Goal: Task Accomplishment & Management: Use online tool/utility

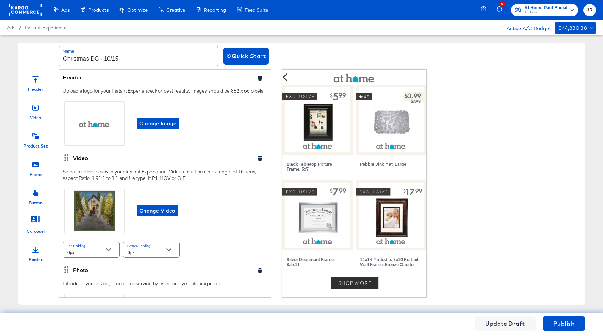
click at [99, 61] on input "Christmas DC - 10/15" at bounding box center [138, 56] width 159 height 20
type input "Christmas DC 2025 - 10/15"
click at [153, 77] on div "Header" at bounding box center [157, 76] width 188 height 7
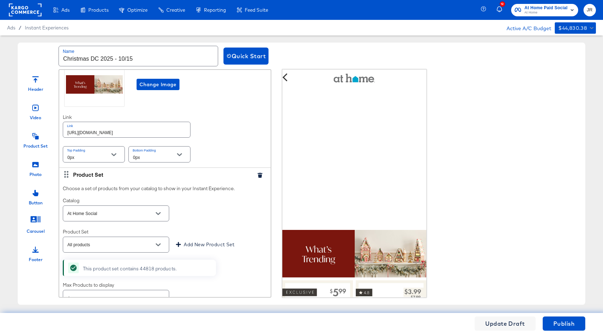
scroll to position [233, 0]
click at [159, 245] on icon "Open" at bounding box center [158, 243] width 5 height 3
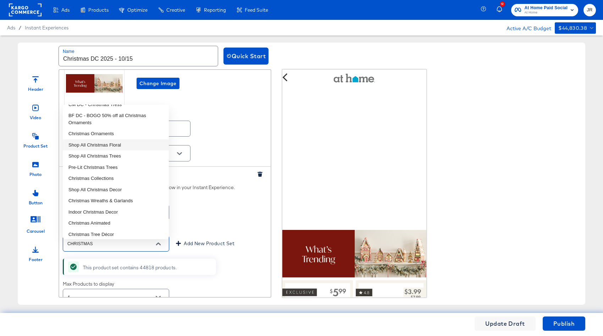
scroll to position [165, 0]
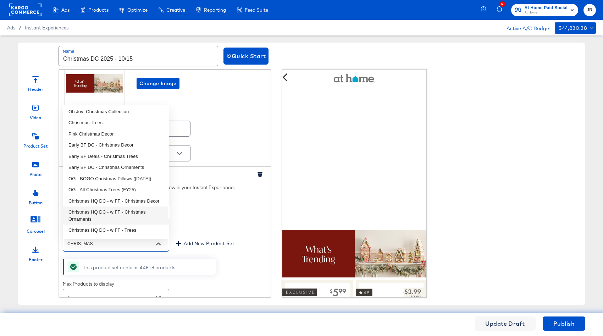
drag, startPoint x: 111, startPoint y: 249, endPoint x: 69, endPoint y: 249, distance: 41.9
click at [69, 248] on input "CHRISTMAS" at bounding box center [110, 244] width 89 height 8
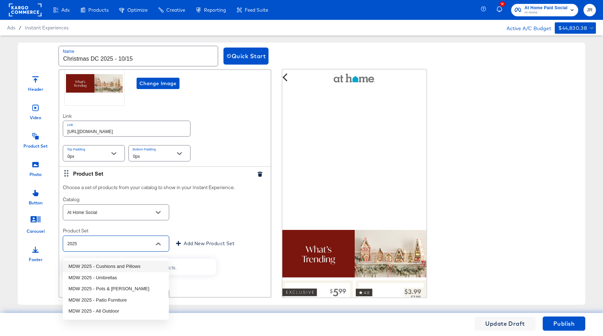
type input "All products"
click at [465, 269] on div "Header Video Product Set Photo Button Carousel Footer Header Upload a logo for …" at bounding box center [302, 183] width 568 height 229
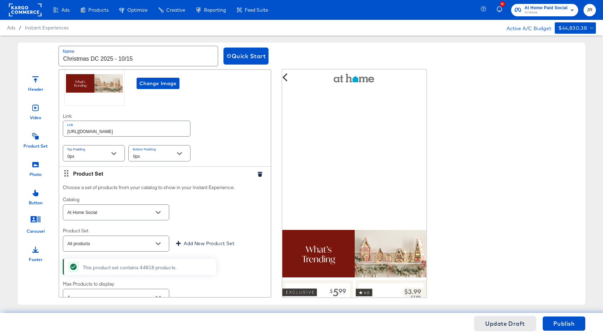
click at [522, 324] on span "Update Draft" at bounding box center [506, 324] width 40 height 10
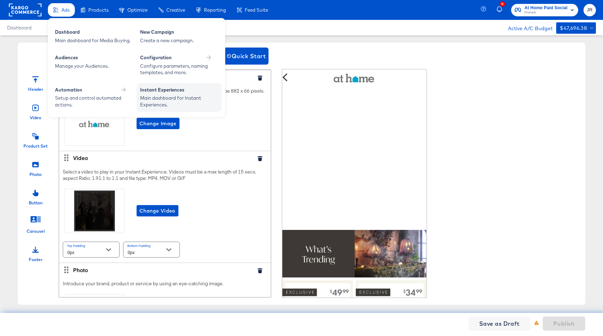
click at [178, 98] on div "Main dashboard for Instant Experiences." at bounding box center [179, 101] width 78 height 13
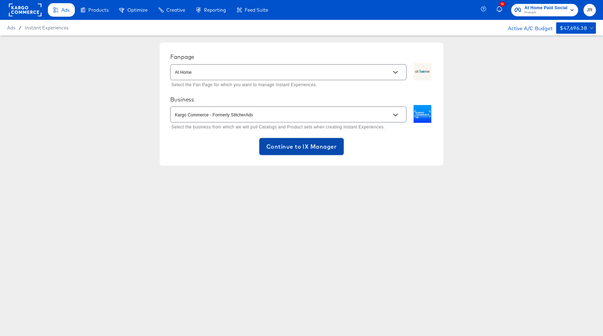
click at [327, 144] on span "Continue to IX Manager" at bounding box center [302, 147] width 70 height 10
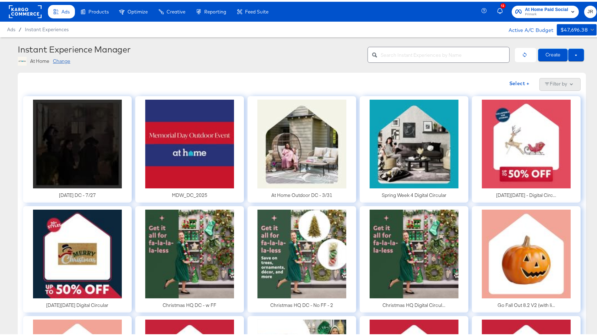
click at [554, 86] on button "Filter by" at bounding box center [559, 82] width 41 height 13
click at [388, 78] on div "Select + Filter by Only show archived items" at bounding box center [301, 82] width 557 height 13
click at [397, 54] on input "text" at bounding box center [445, 50] width 128 height 15
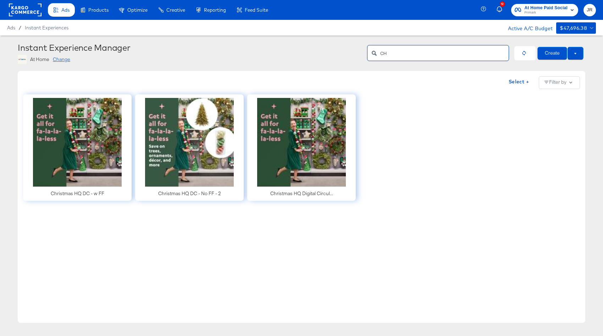
type input "C"
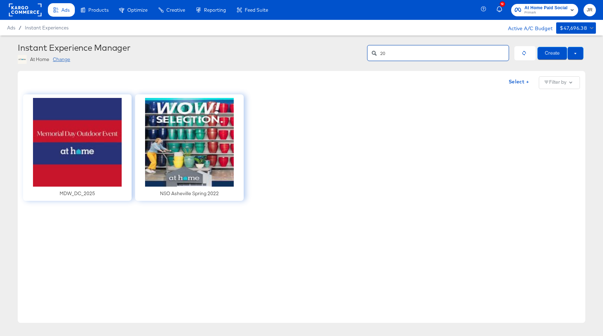
type input "2"
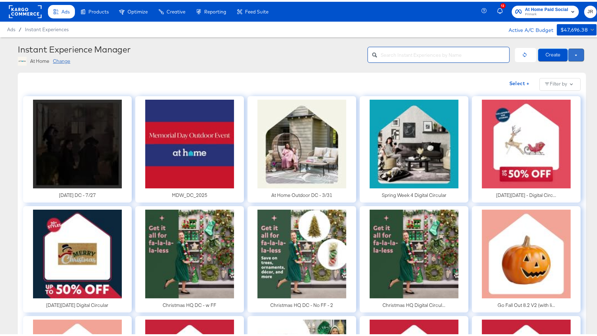
click at [568, 52] on button at bounding box center [576, 53] width 16 height 13
click at [561, 66] on span "Use Draft" at bounding box center [561, 65] width 44 height 9
click at [385, 52] on input "text" at bounding box center [445, 50] width 128 height 15
type input "2025"
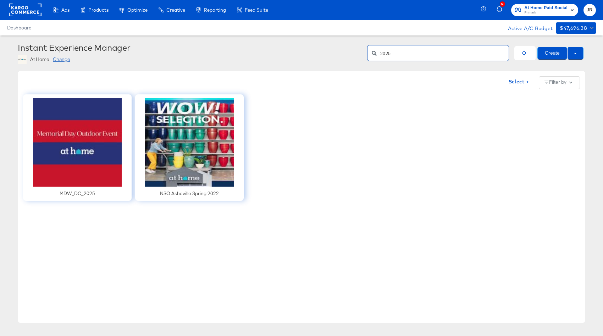
drag, startPoint x: 389, startPoint y: 50, endPoint x: 412, endPoint y: 49, distance: 22.7
click at [412, 49] on input "2025" at bounding box center [445, 50] width 128 height 15
drag, startPoint x: 410, startPoint y: 53, endPoint x: 373, endPoint y: 52, distance: 36.9
click at [373, 52] on div "2025" at bounding box center [438, 53] width 142 height 16
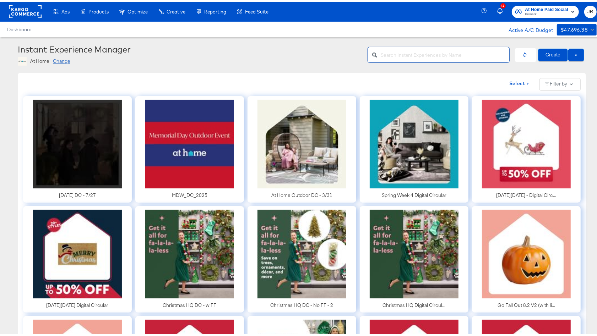
type input "c"
type input "h"
type input "christmas"
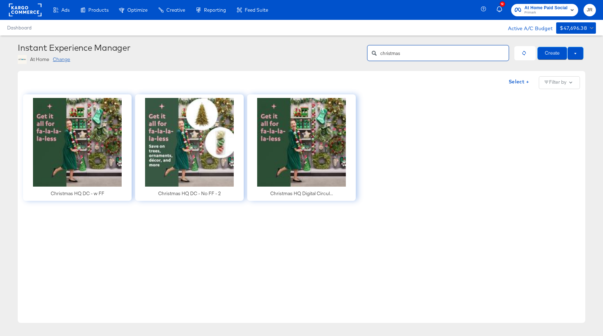
click at [392, 55] on input "christmas" at bounding box center [445, 50] width 128 height 15
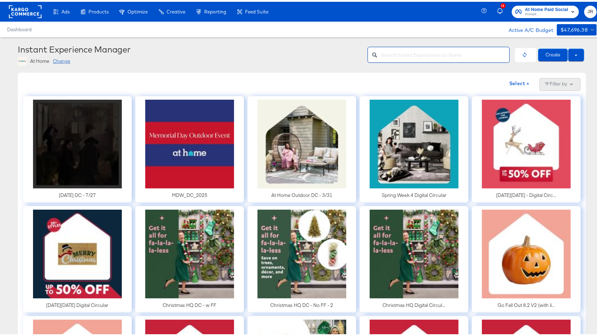
click at [554, 84] on button "Filter by" at bounding box center [559, 82] width 41 height 13
click at [573, 56] on button at bounding box center [576, 53] width 16 height 13
click at [568, 65] on span "Use Draft" at bounding box center [561, 65] width 44 height 9
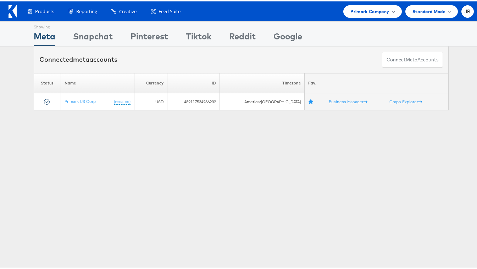
click at [373, 12] on span "Primark Company" at bounding box center [370, 9] width 39 height 7
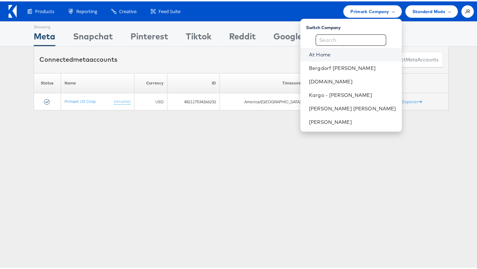
click at [361, 54] on link "At Home" at bounding box center [352, 53] width 87 height 7
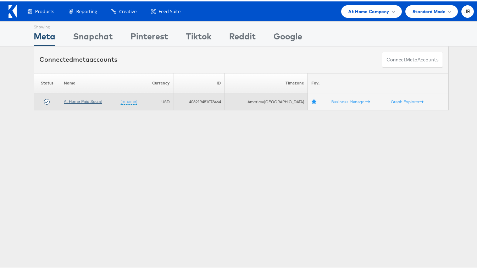
click at [93, 101] on link "At Home Paid Social" at bounding box center [83, 99] width 38 height 5
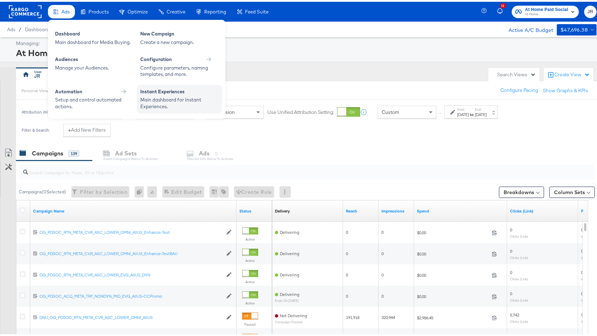
click at [162, 98] on div "Main dashboard for Instant Experiences." at bounding box center [179, 101] width 78 height 13
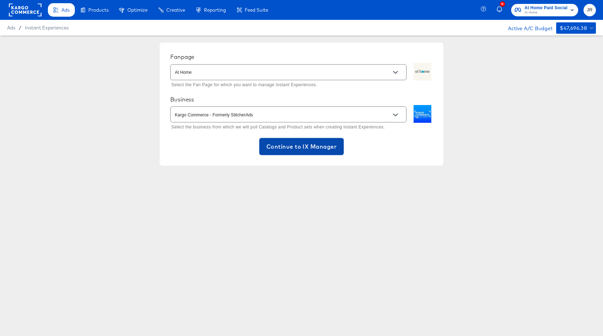
click at [307, 148] on span "Continue to IX Manager" at bounding box center [302, 147] width 70 height 10
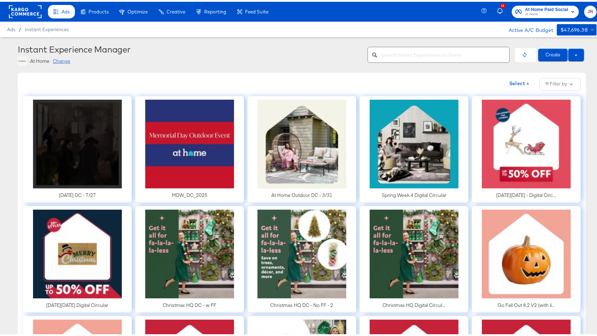
click at [447, 59] on div at bounding box center [438, 53] width 142 height 16
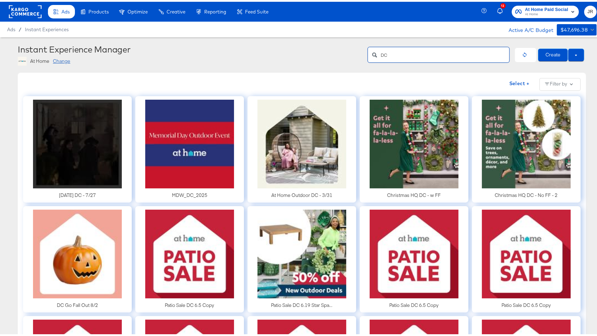
type input "D"
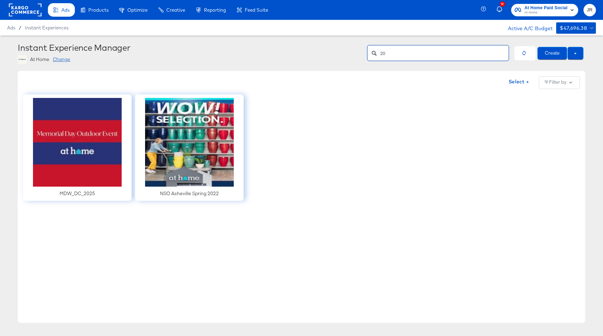
type input "2"
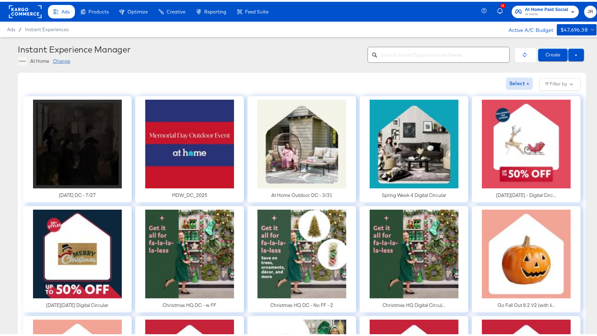
click at [520, 82] on span "Select +" at bounding box center [519, 81] width 20 height 9
click at [470, 82] on icon "button" at bounding box center [470, 82] width 8 height 8
click at [572, 56] on button at bounding box center [576, 53] width 16 height 13
click at [527, 53] on button "button" at bounding box center [525, 53] width 21 height 14
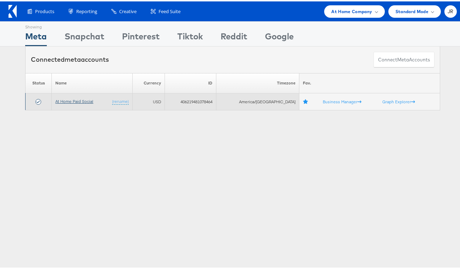
click at [77, 99] on link "At Home Paid Social" at bounding box center [74, 99] width 38 height 5
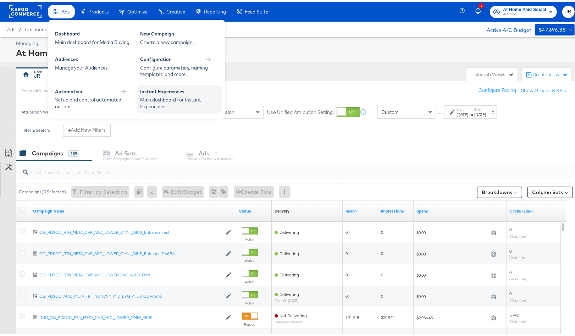
click at [165, 83] on div "Instant Experiences Main dashboard for Instant Experiences." at bounding box center [179, 97] width 85 height 29
click at [166, 92] on div "Instant Experiences" at bounding box center [179, 91] width 78 height 9
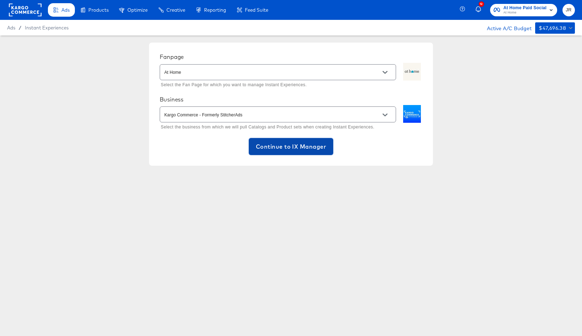
click at [297, 140] on button "Continue to IX Manager" at bounding box center [291, 146] width 84 height 17
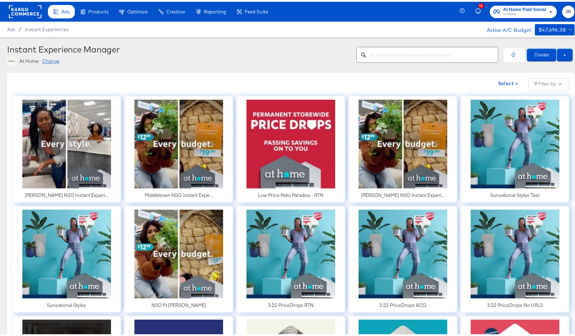
click at [404, 53] on input "text" at bounding box center [434, 50] width 128 height 15
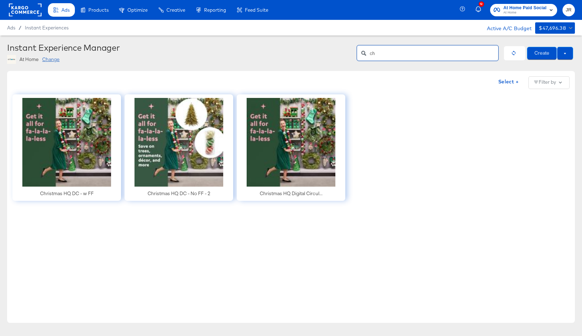
type input "c"
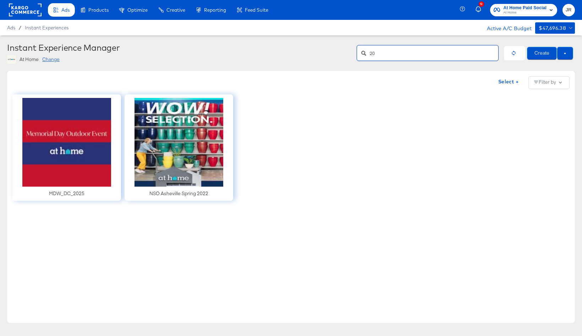
type input "2"
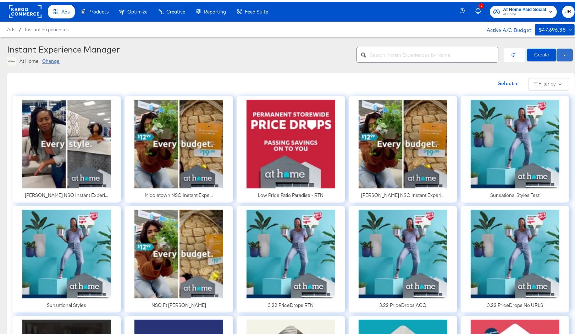
click at [561, 57] on button at bounding box center [565, 53] width 16 height 13
click at [554, 68] on span "Use Draft" at bounding box center [550, 65] width 44 height 9
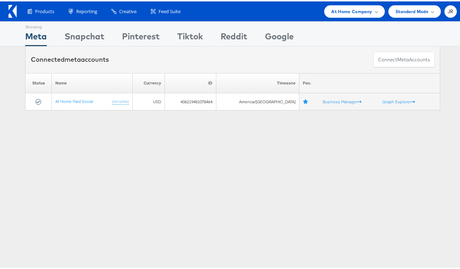
click at [81, 121] on div "Showing Meta Showing Snapchat Showing Pinterest Showing Tiktok Showing Reddit S…" at bounding box center [233, 197] width 466 height 355
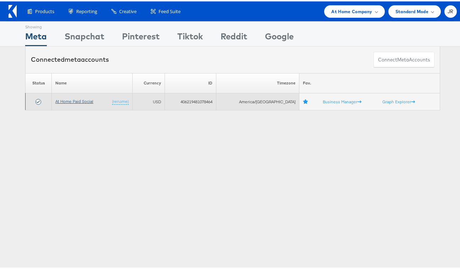
click at [67, 101] on link "At Home Paid Social" at bounding box center [74, 99] width 38 height 5
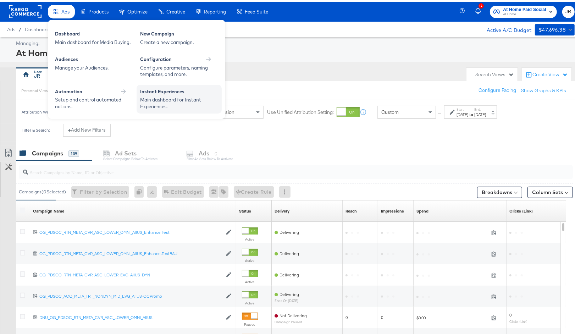
click at [163, 95] on div "Main dashboard for Instant Experiences." at bounding box center [179, 101] width 78 height 13
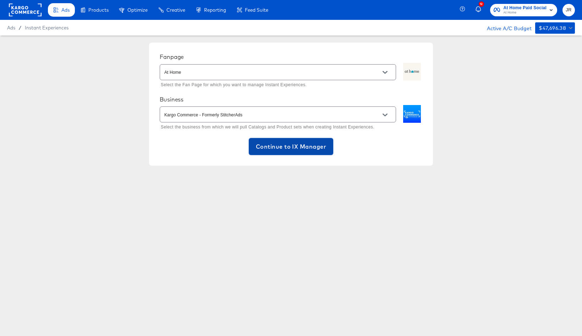
click at [306, 148] on span "Continue to IX Manager" at bounding box center [291, 147] width 70 height 10
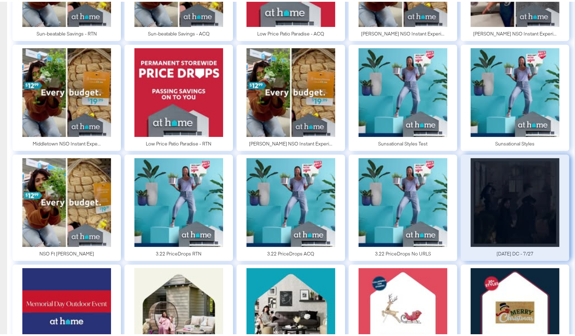
scroll to position [163, 0]
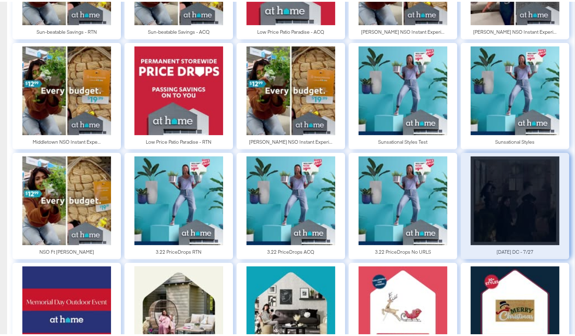
click at [528, 182] on div at bounding box center [515, 204] width 109 height 106
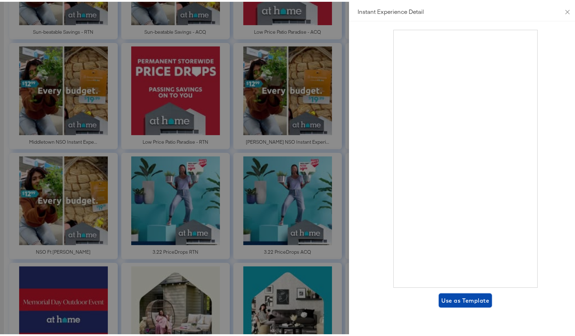
click at [455, 299] on span "Use as Template" at bounding box center [466, 299] width 48 height 10
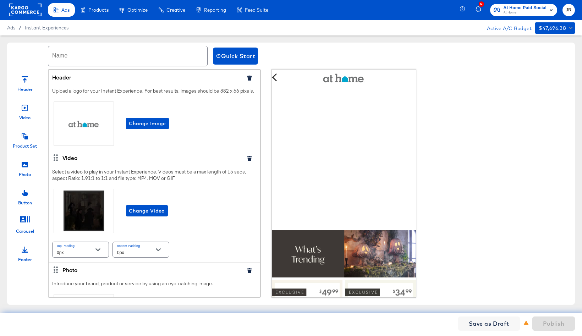
click at [107, 58] on input "text" at bounding box center [127, 56] width 159 height 20
type input "Christmas DC 2025"
click at [108, 84] on div "Upload a logo for your Instant Experience. For best results, images should be 8…" at bounding box center [155, 117] width 212 height 67
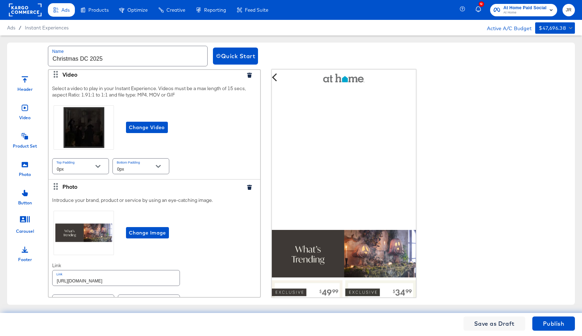
scroll to position [83, 0]
click at [158, 133] on span "Change Video" at bounding box center [147, 128] width 36 height 9
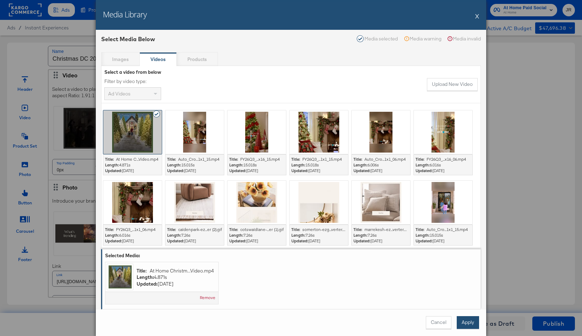
click at [467, 325] on button "Apply" at bounding box center [468, 322] width 22 height 13
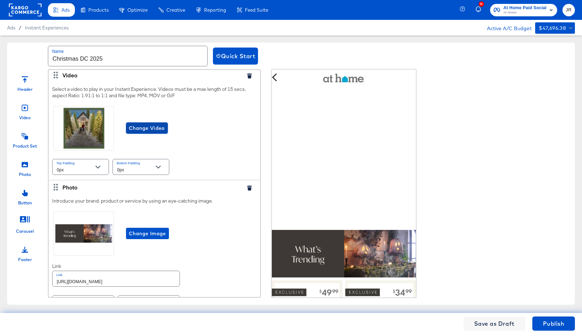
click at [155, 133] on span "Change Video" at bounding box center [147, 128] width 36 height 9
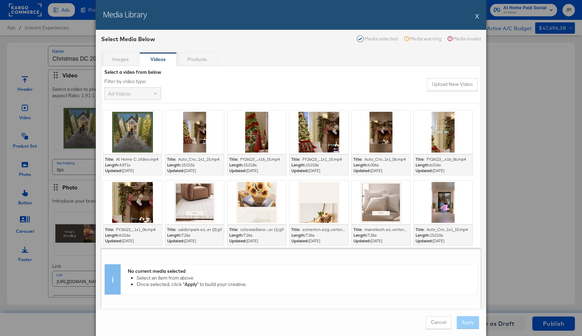
click at [477, 17] on button "X" at bounding box center [477, 16] width 4 height 14
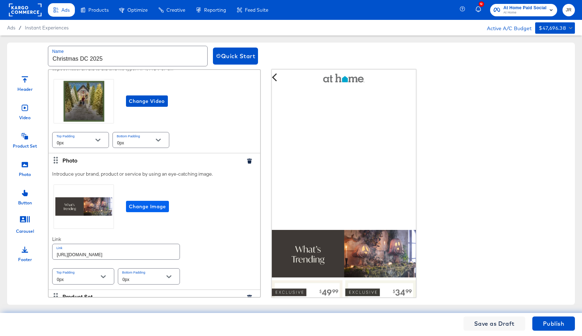
scroll to position [110, 0]
click at [154, 210] on span "Change Image" at bounding box center [147, 206] width 37 height 9
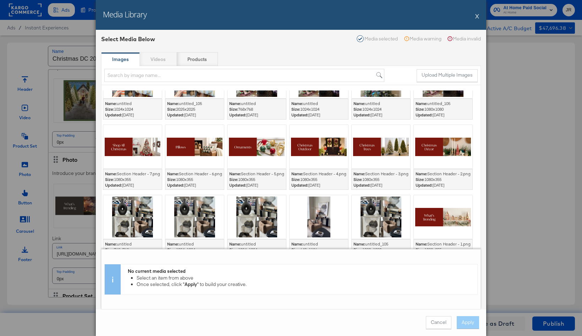
scroll to position [195, 0]
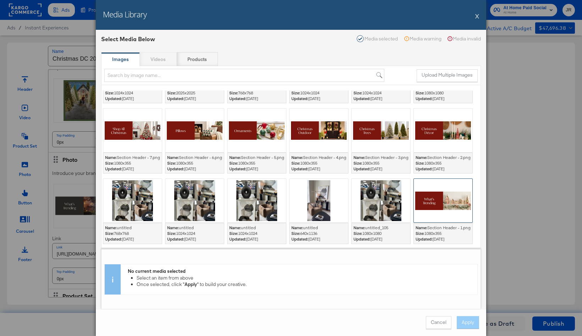
click at [452, 201] on div at bounding box center [443, 201] width 59 height 44
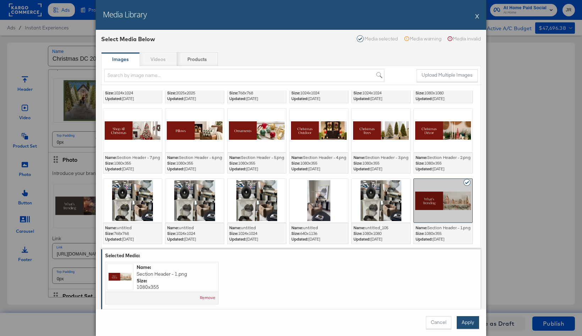
click at [468, 323] on button "Apply" at bounding box center [468, 322] width 22 height 13
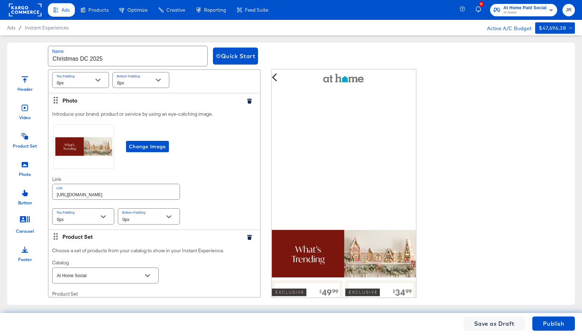
scroll to position [170, 0]
click at [133, 280] on input "At Home Social" at bounding box center [99, 276] width 89 height 8
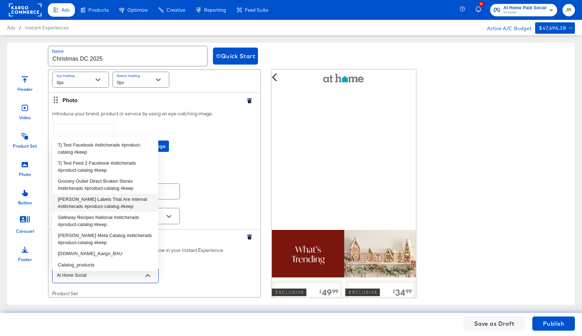
scroll to position [256, 0]
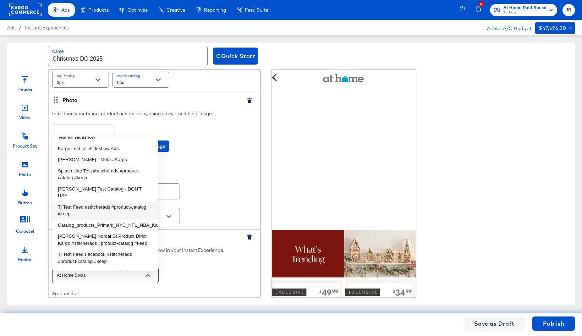
click at [236, 197] on div "Introduce your brand, product or service by using an eye-catching image. Change…" at bounding box center [155, 168] width 212 height 122
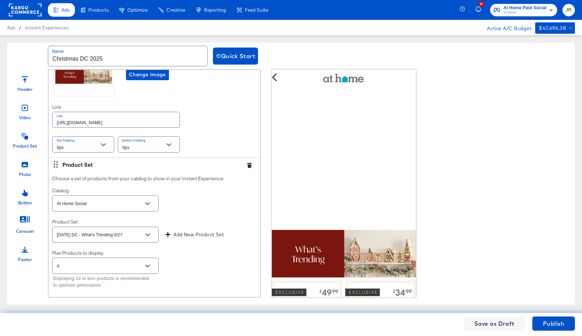
scroll to position [250, 0]
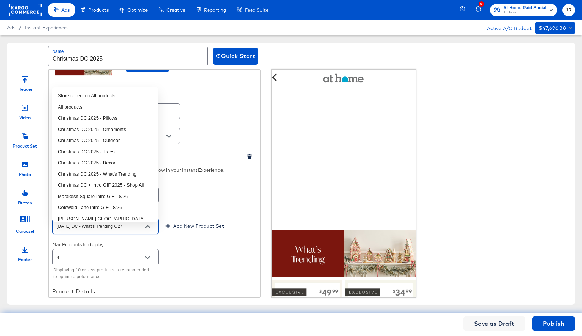
click at [130, 231] on input "Halloween DC - What's Trending 6/27" at bounding box center [99, 227] width 89 height 8
click at [130, 171] on li "Christmas DC 2025 - What's Trending" at bounding box center [105, 174] width 106 height 11
type input "Christmas DC 2025 - What's Trending"
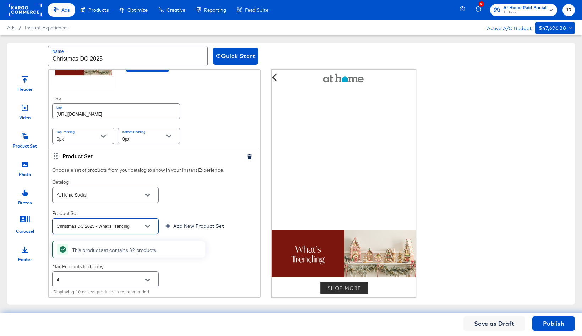
click at [223, 258] on div "Choose a set of products from your catalog to show in your Instant Experience. …" at bounding box center [155, 290] width 212 height 255
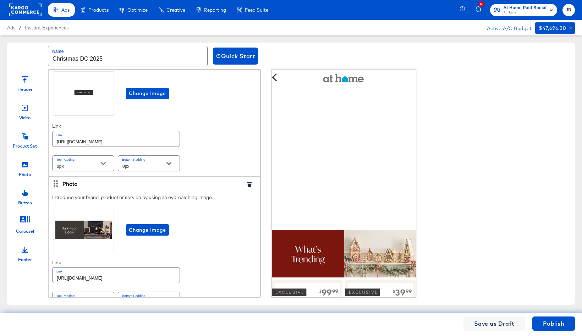
scroll to position [629, 0]
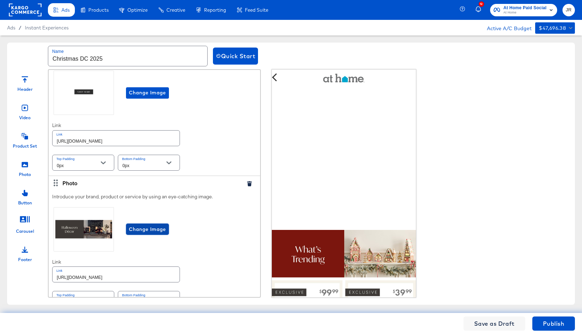
click at [150, 232] on span "Change Image" at bounding box center [147, 229] width 37 height 9
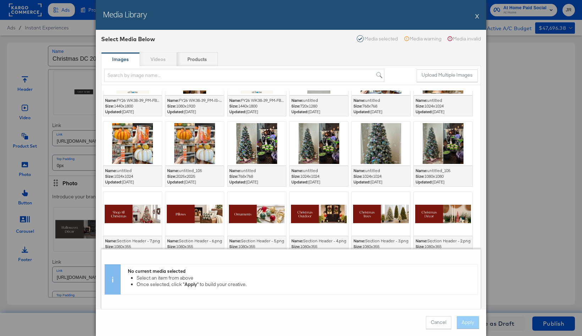
scroll to position [172, 0]
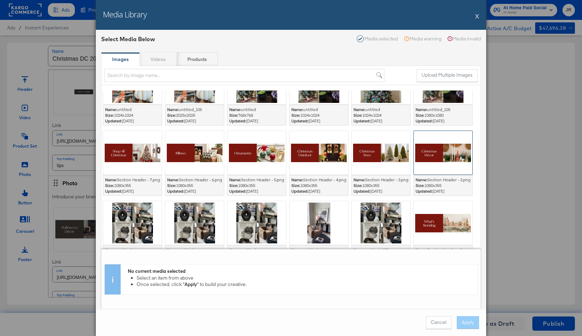
click at [433, 154] on div at bounding box center [443, 153] width 59 height 44
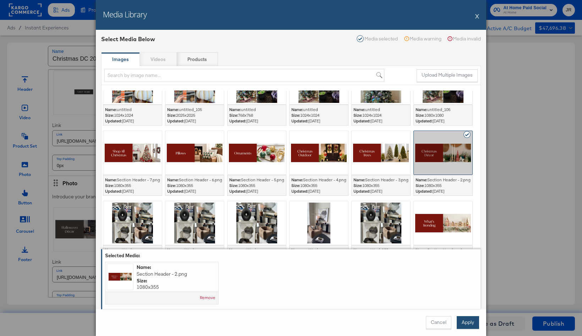
click at [465, 327] on button "Apply" at bounding box center [468, 322] width 22 height 13
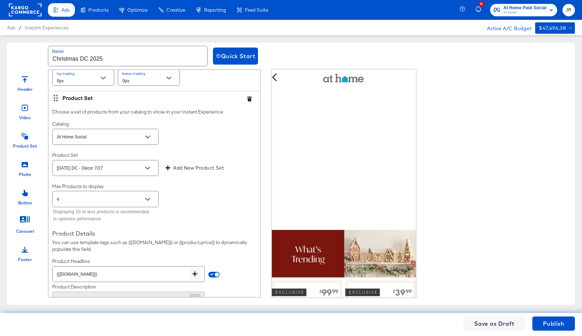
scroll to position [851, 0]
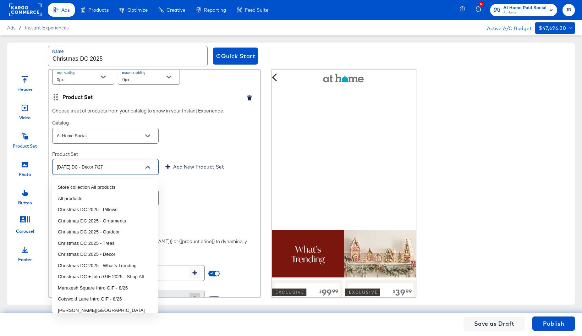
click at [129, 169] on input "Halloween DC - Decor 7/27" at bounding box center [99, 167] width 89 height 8
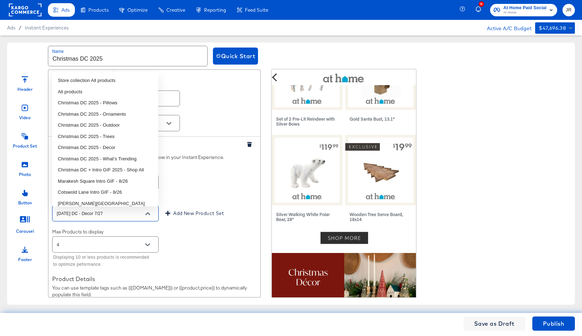
scroll to position [284, 0]
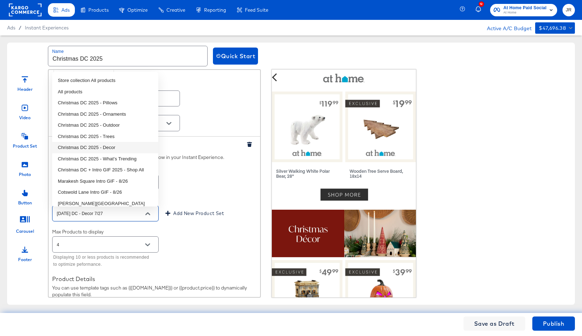
click at [120, 148] on li "Christmas DC 2025 - Decor" at bounding box center [105, 147] width 106 height 11
type input "Christmas DC 2025 - Decor"
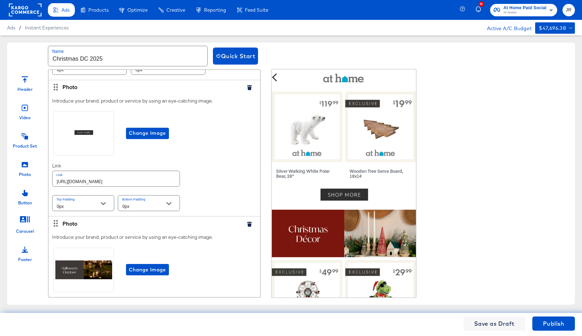
scroll to position [1187, 0]
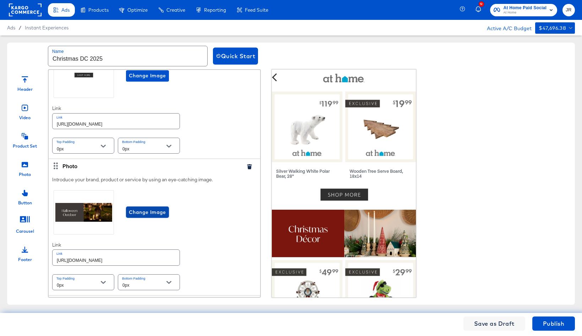
click at [153, 213] on span "Change Image" at bounding box center [147, 212] width 37 height 9
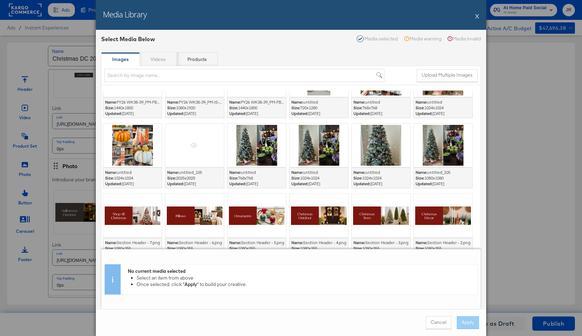
scroll to position [222, 0]
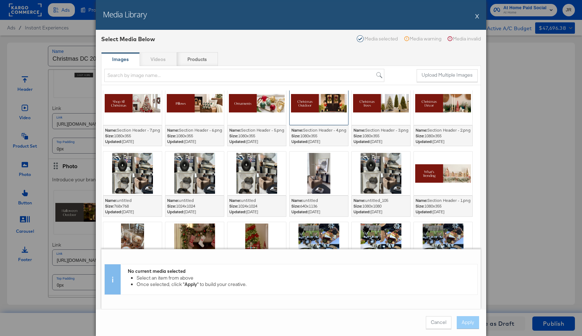
click at [307, 107] on div at bounding box center [319, 103] width 59 height 44
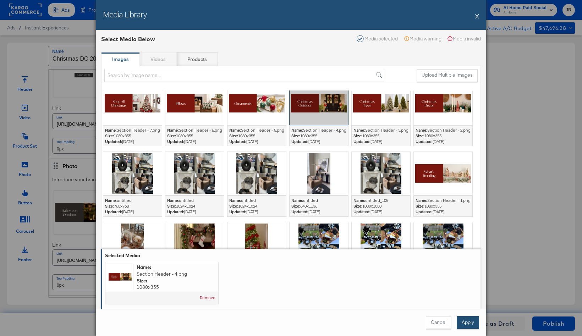
click at [469, 323] on button "Apply" at bounding box center [468, 322] width 22 height 13
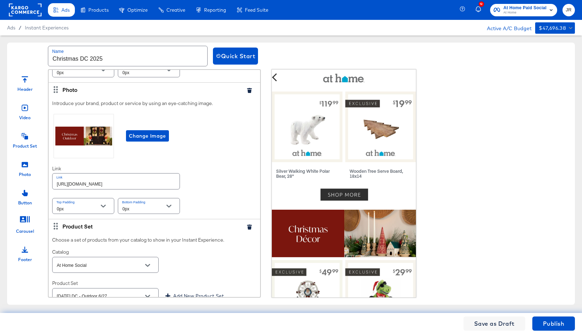
scroll to position [1318, 0]
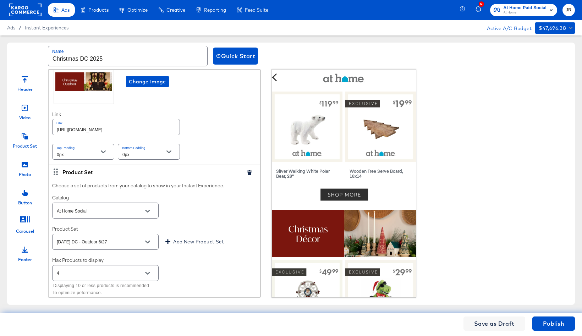
click at [129, 245] on input "Halloween DC - Outdoor 6/27" at bounding box center [99, 242] width 89 height 8
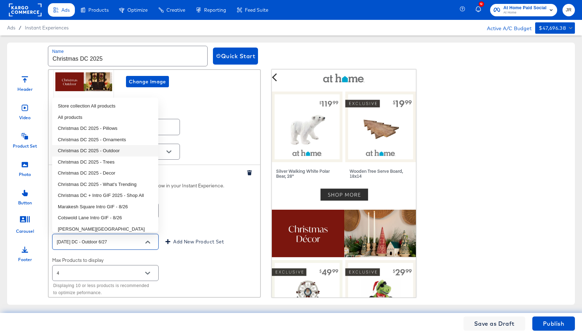
click at [123, 149] on li "Christmas DC 2025 - Outdoor" at bounding box center [105, 150] width 106 height 11
type input "Christmas DC 2025 - Outdoor"
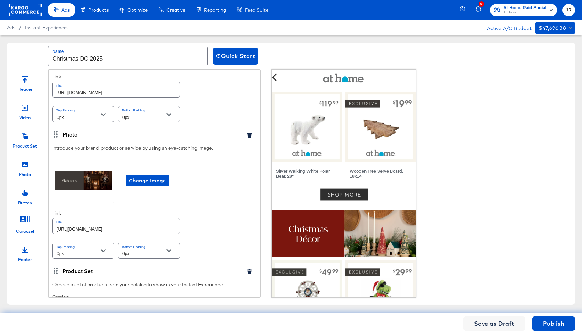
scroll to position [1763, 0]
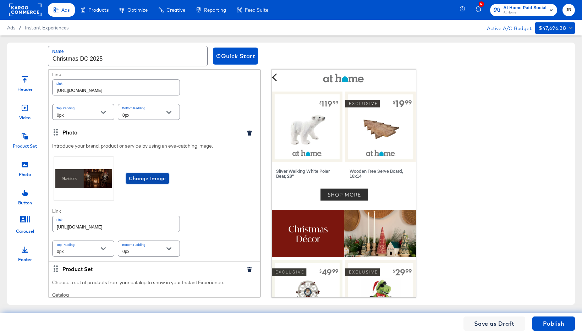
click at [154, 176] on span "Change Image" at bounding box center [147, 178] width 37 height 9
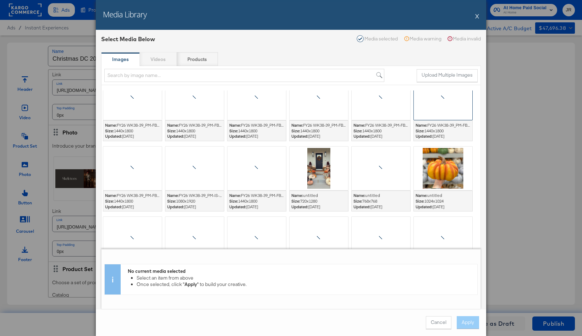
scroll to position [125, 0]
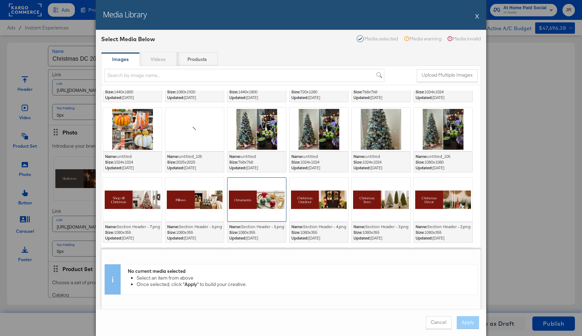
click at [255, 203] on div at bounding box center [257, 200] width 59 height 44
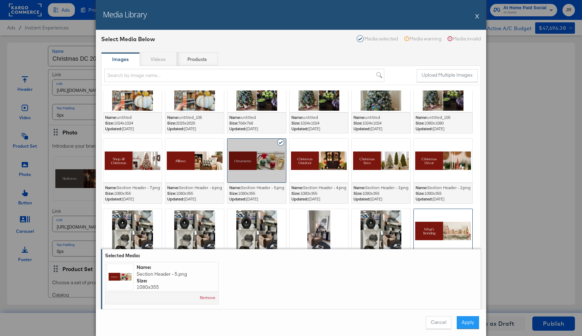
scroll to position [178, 0]
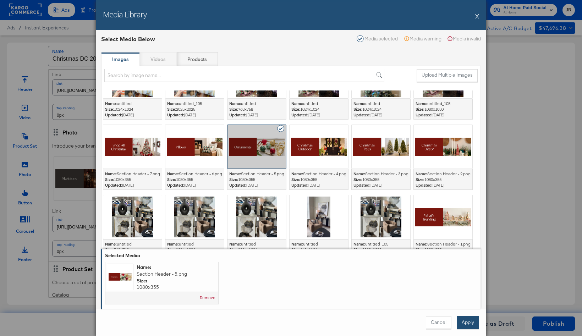
click at [469, 319] on button "Apply" at bounding box center [468, 322] width 22 height 13
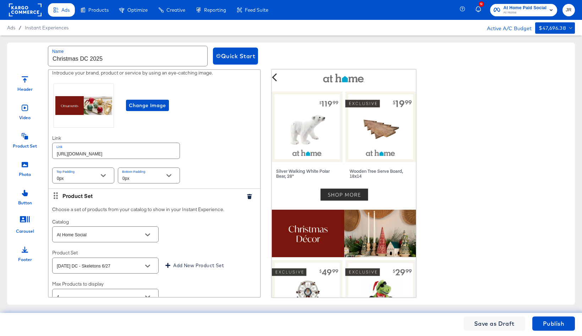
scroll to position [1835, 0]
click at [98, 266] on input "Halloween DC - Skeletons 6/27" at bounding box center [99, 266] width 89 height 8
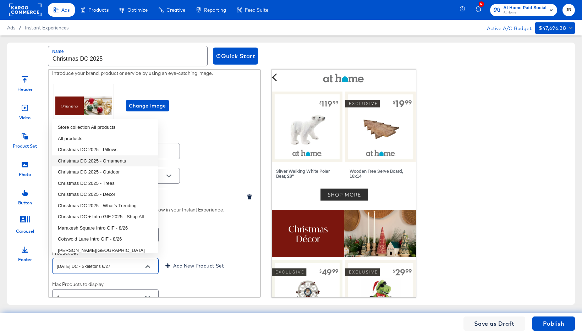
click at [127, 163] on li "Christmas DC 2025 - Ornaments" at bounding box center [105, 160] width 106 height 11
type input "Christmas DC 2025 - Ornaments"
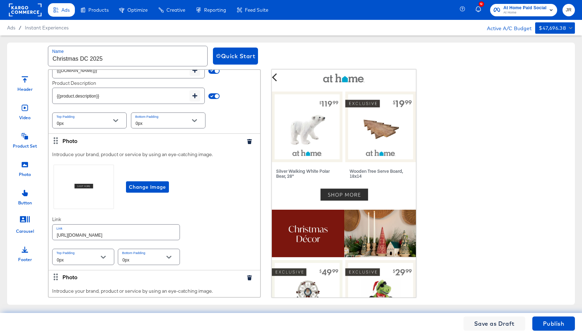
scroll to position [2235, 0]
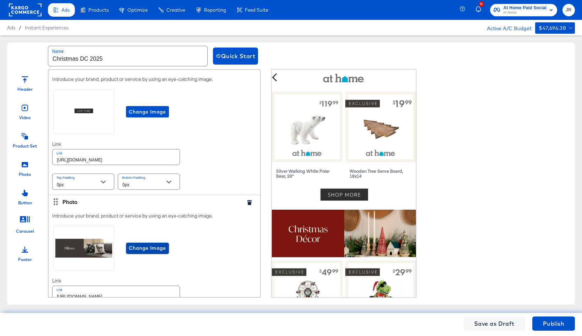
click at [155, 244] on span "Change Image" at bounding box center [147, 248] width 37 height 9
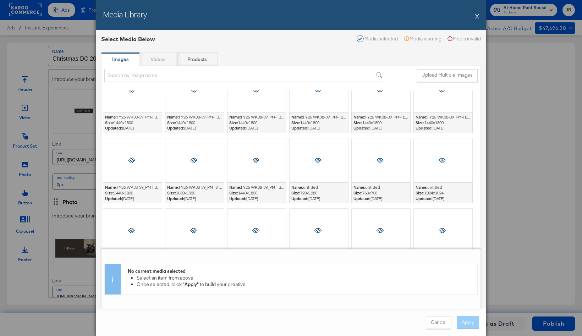
scroll to position [146, 0]
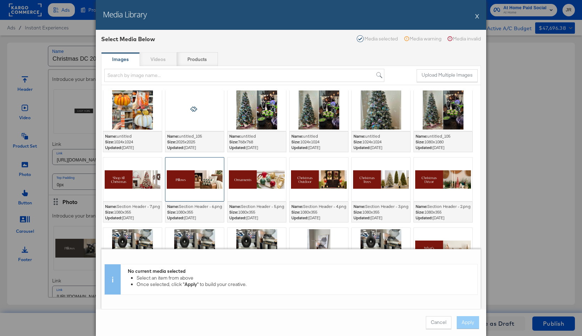
click at [178, 189] on div at bounding box center [194, 180] width 59 height 44
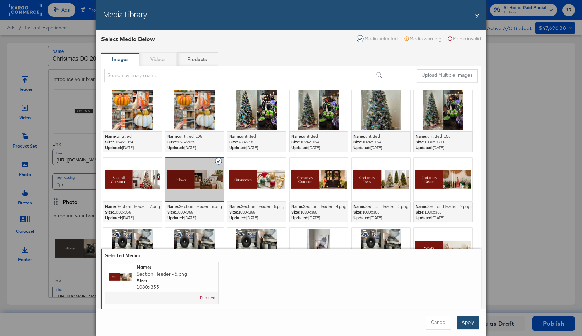
click at [472, 318] on button "Apply" at bounding box center [468, 322] width 22 height 13
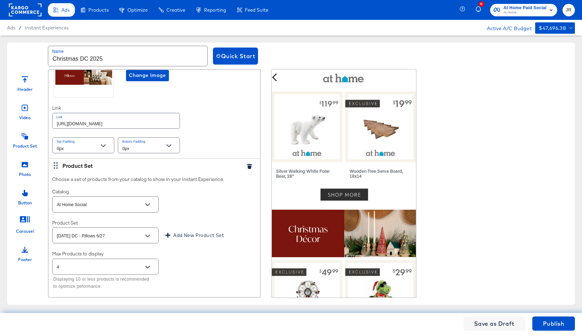
scroll to position [2408, 0]
click at [116, 227] on div "Halloween DC - Pillows 6/27" at bounding box center [105, 235] width 106 height 16
click at [115, 231] on input "Halloween DC - Pillows 6/27" at bounding box center [99, 235] width 89 height 8
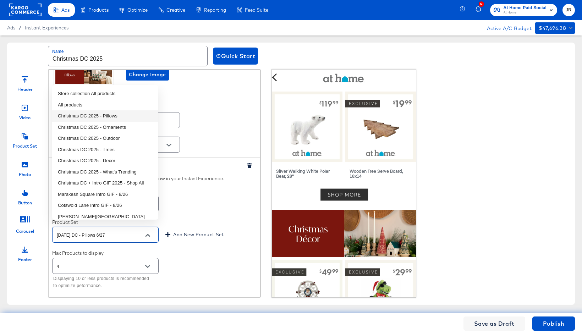
click at [126, 116] on li "Christmas DC 2025 - Pillows" at bounding box center [105, 115] width 106 height 11
type input "Christmas DC 2025 - Pillows"
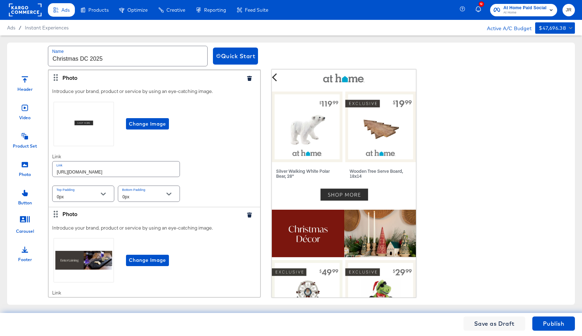
scroll to position [2773, 0]
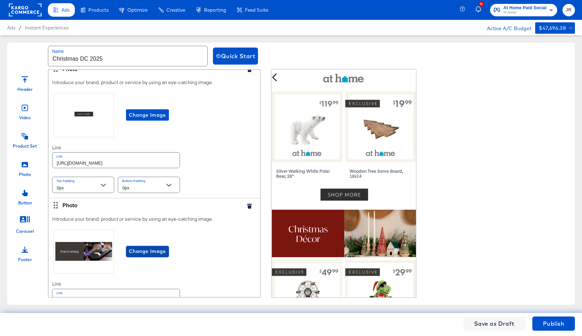
click at [151, 247] on span "Change Image" at bounding box center [147, 251] width 37 height 9
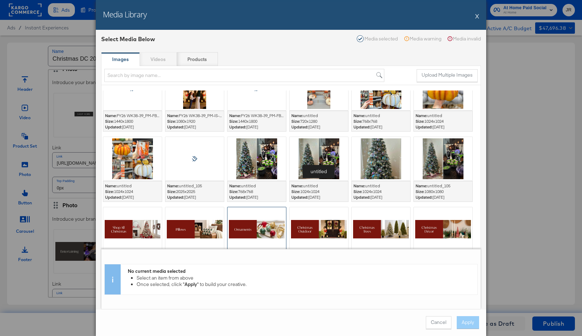
scroll to position [139, 0]
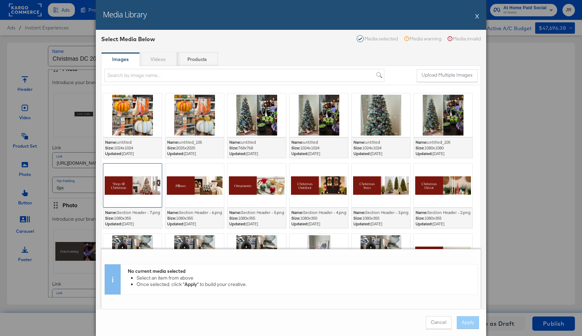
click at [141, 188] on div at bounding box center [132, 186] width 59 height 44
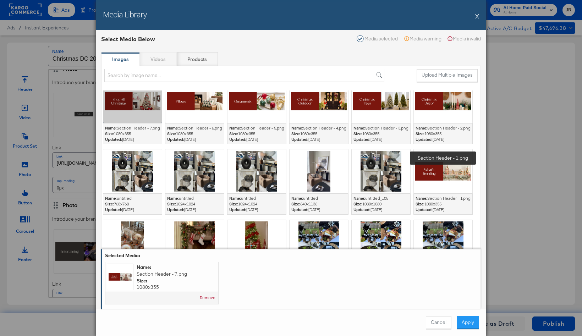
scroll to position [249, 0]
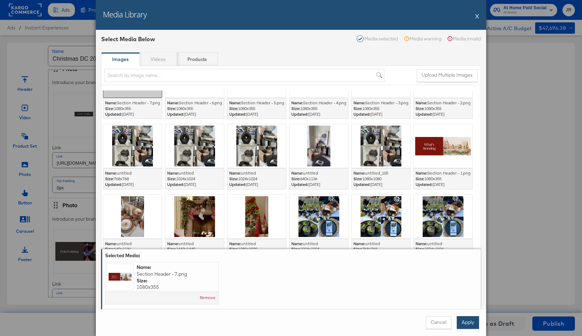
click at [469, 322] on button "Apply" at bounding box center [468, 322] width 22 height 13
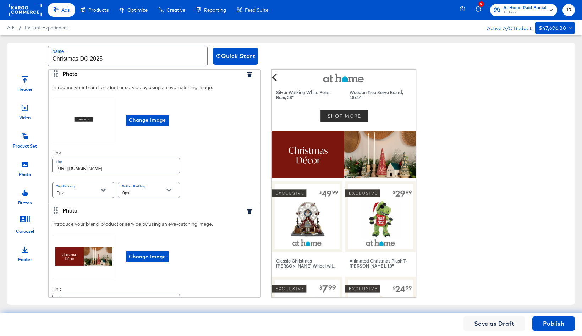
scroll to position [630, 0]
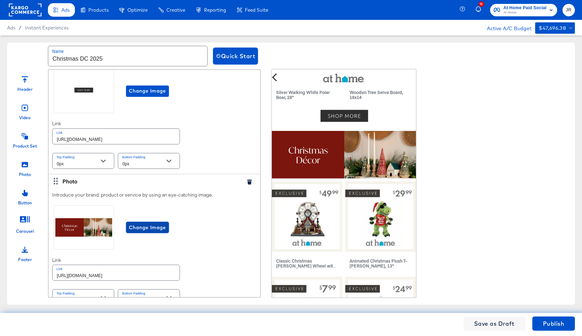
click at [159, 231] on span "Change Image" at bounding box center [147, 227] width 37 height 9
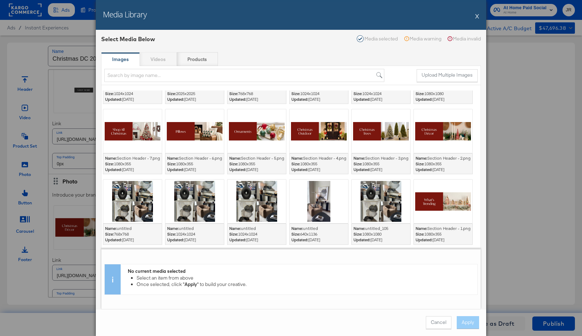
scroll to position [194, 0]
click at [475, 17] on div "Media Library X" at bounding box center [291, 15] width 390 height 30
click at [476, 17] on button "X" at bounding box center [477, 16] width 4 height 14
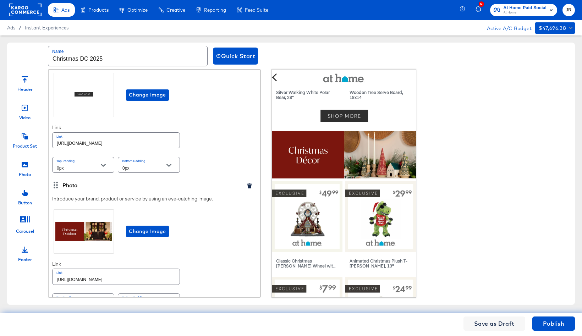
scroll to position [1181, 0]
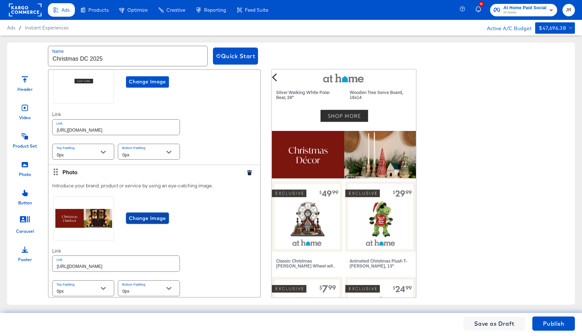
click at [145, 219] on span "Change Image" at bounding box center [147, 218] width 37 height 9
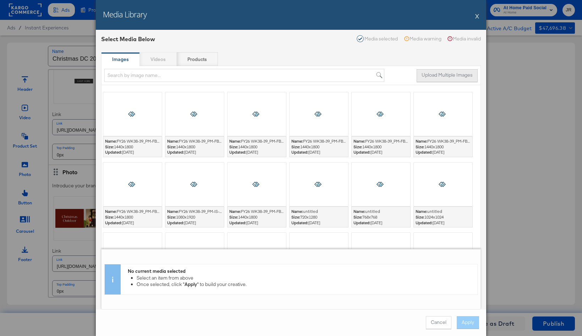
click at [443, 73] on button "Upload Multiple Images" at bounding box center [447, 75] width 61 height 13
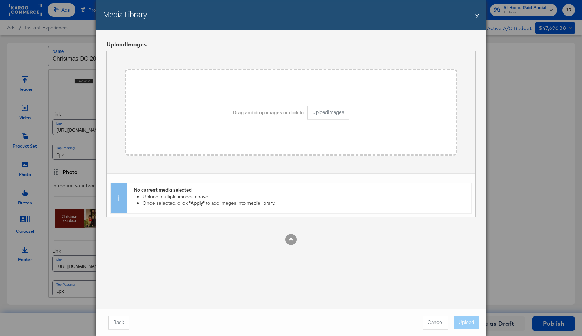
click at [477, 17] on button "X" at bounding box center [477, 16] width 4 height 14
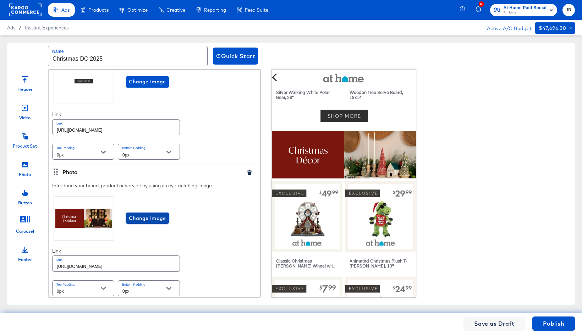
click at [160, 222] on span "Change Image" at bounding box center [147, 218] width 37 height 9
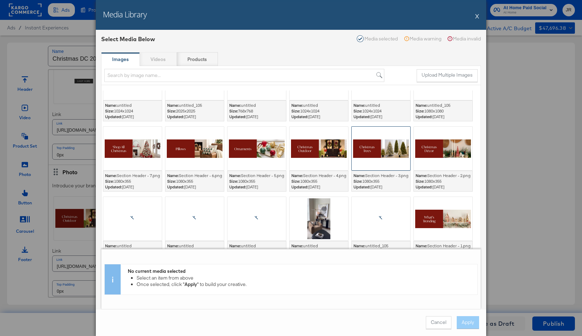
scroll to position [199, 0]
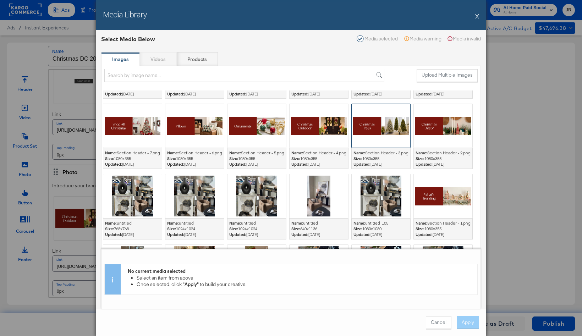
click at [407, 136] on div at bounding box center [381, 126] width 59 height 44
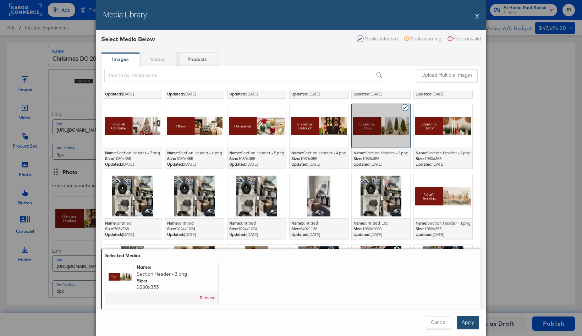
click at [472, 319] on button "Apply" at bounding box center [468, 322] width 22 height 13
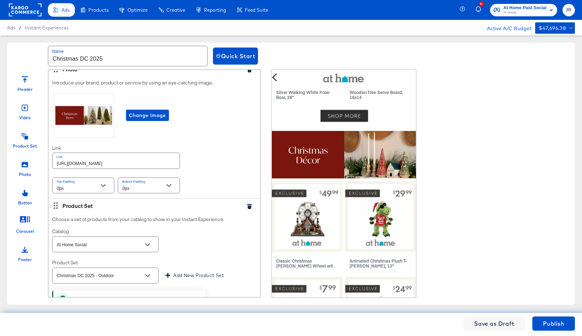
scroll to position [1284, 0]
click at [121, 273] on input "Christmas DC 2025 - Outdoor" at bounding box center [99, 276] width 89 height 8
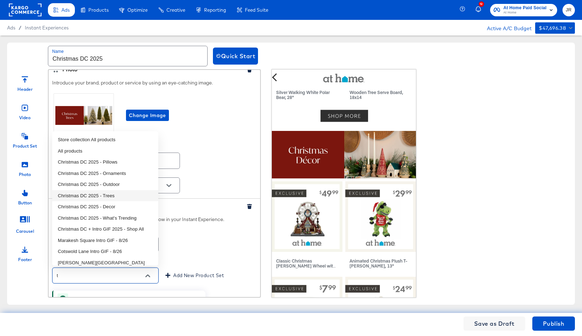
click at [117, 194] on li "Christmas DC 2025 - Trees" at bounding box center [105, 195] width 106 height 11
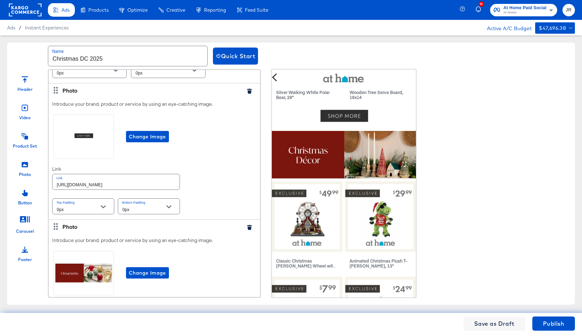
scroll to position [1714, 0]
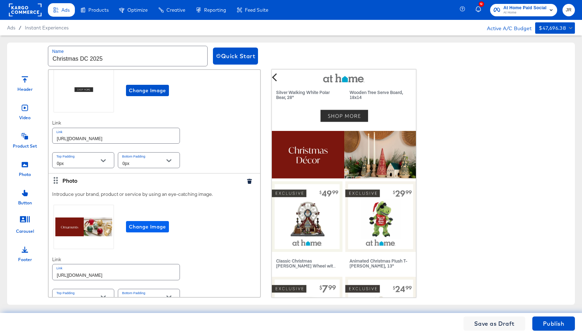
type input "Christmas DC 2025 - Trees"
click at [158, 228] on span "Change Image" at bounding box center [147, 227] width 37 height 9
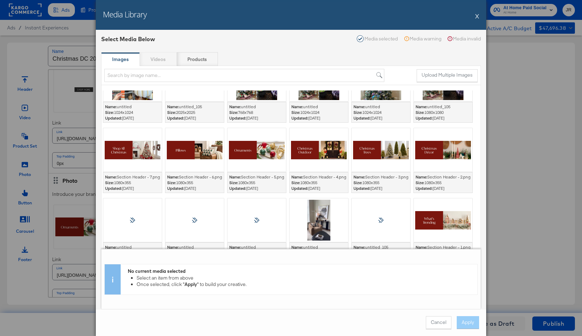
scroll to position [191, 0]
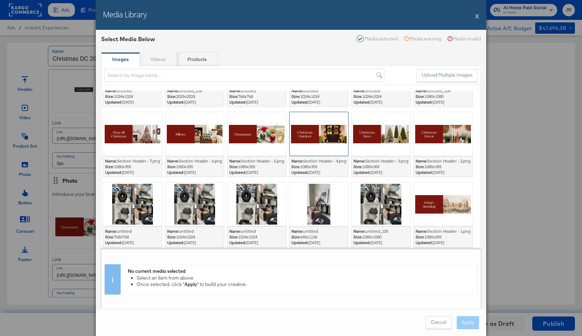
click at [329, 150] on div at bounding box center [319, 134] width 59 height 44
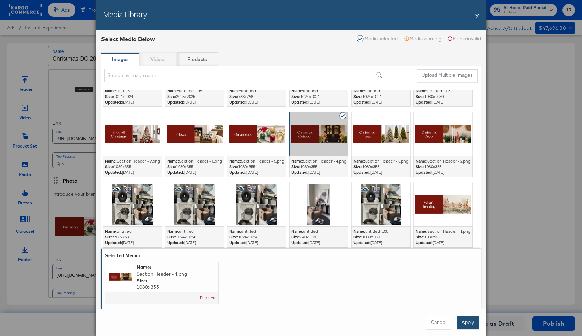
click at [472, 319] on button "Apply" at bounding box center [468, 322] width 22 height 13
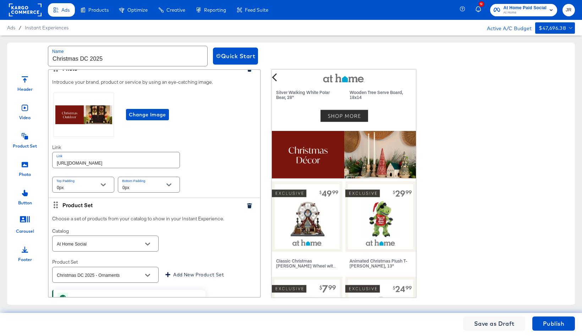
scroll to position [1827, 0]
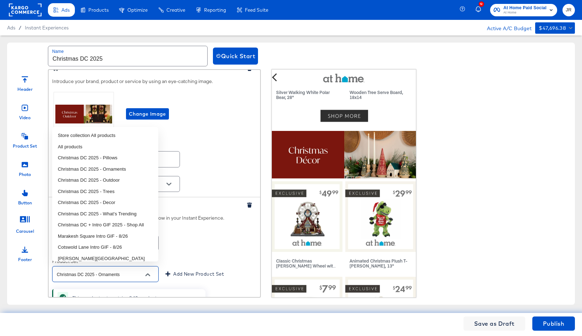
click at [132, 270] on input "Christmas DC 2025 - Ornaments" at bounding box center [99, 274] width 89 height 8
click at [124, 182] on li "Christmas DC 2025 - Outdoor" at bounding box center [105, 180] width 106 height 11
type input "Christmas DC 2025 - Outdoor"
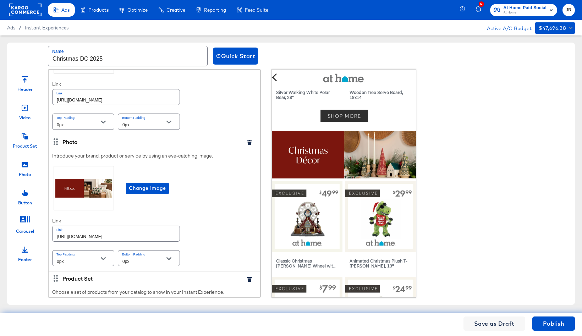
scroll to position [2296, 0]
click at [153, 182] on span "Change Image" at bounding box center [147, 186] width 37 height 9
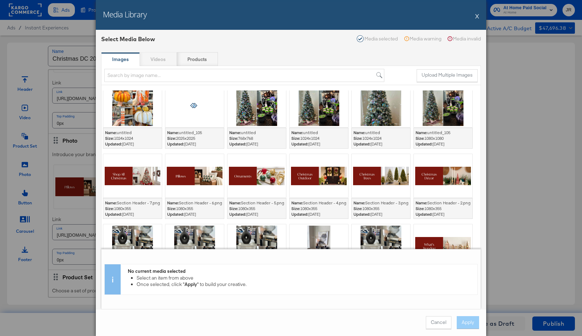
scroll to position [165, 0]
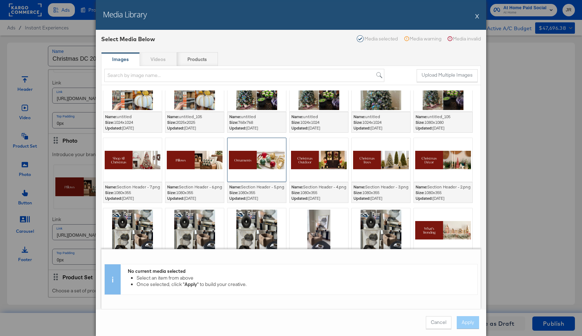
click at [257, 164] on div at bounding box center [257, 160] width 59 height 44
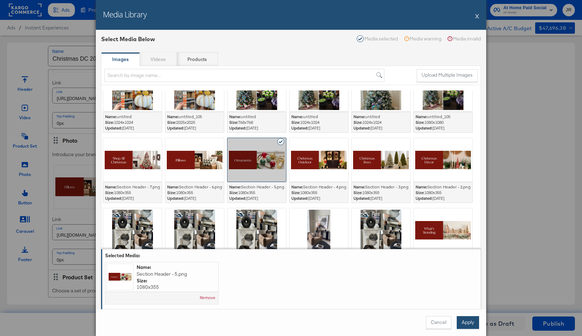
click at [468, 322] on button "Apply" at bounding box center [468, 322] width 22 height 13
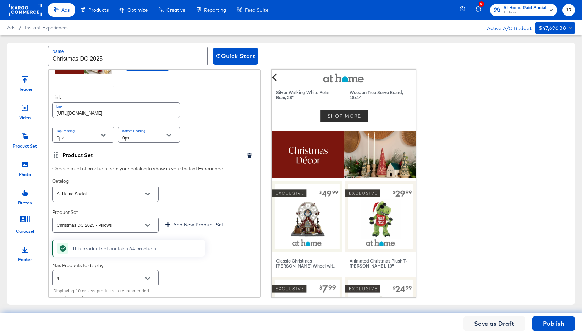
scroll to position [2421, 0]
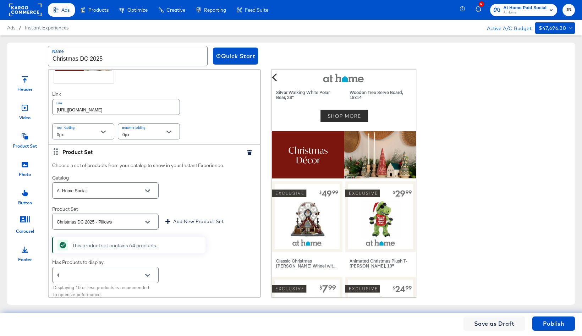
click at [109, 214] on div "Christmas DC 2025 - Pillows" at bounding box center [105, 222] width 106 height 16
click at [148, 221] on icon "Open" at bounding box center [147, 222] width 5 height 3
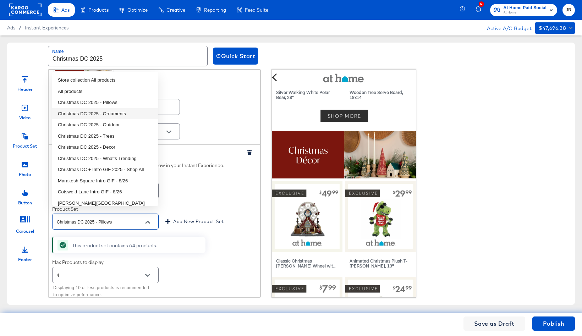
click at [133, 114] on li "Christmas DC 2025 - Ornaments" at bounding box center [105, 113] width 106 height 11
type input "Christmas DC 2025 - Ornaments"
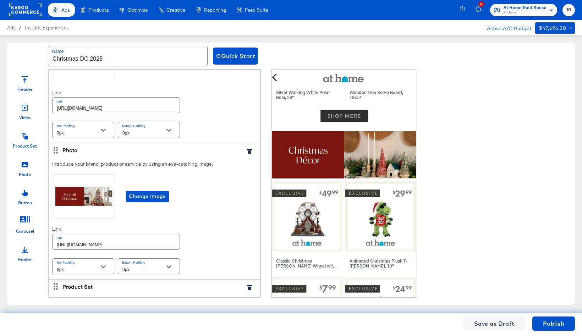
scroll to position [2829, 0]
click at [144, 191] on span "Change Image" at bounding box center [147, 195] width 37 height 9
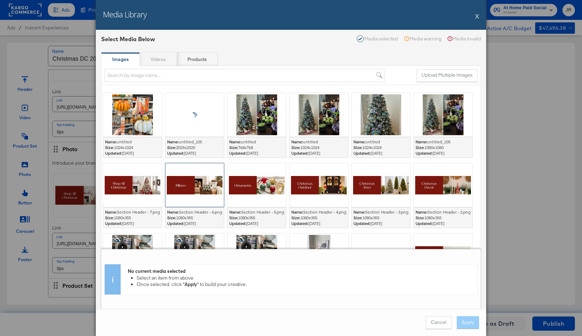
scroll to position [141, 0]
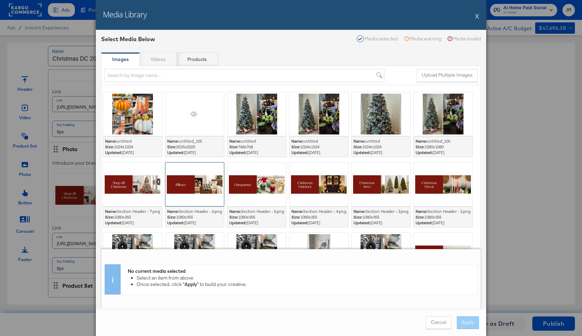
click at [178, 189] on div at bounding box center [194, 185] width 59 height 44
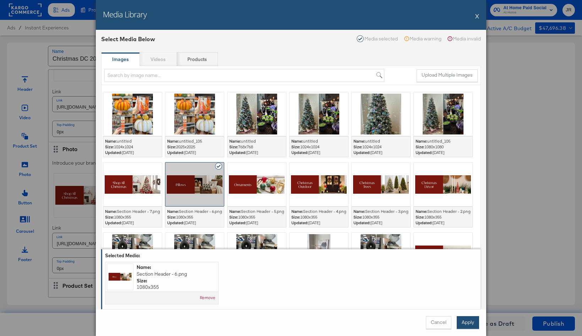
click at [472, 323] on button "Apply" at bounding box center [468, 322] width 22 height 13
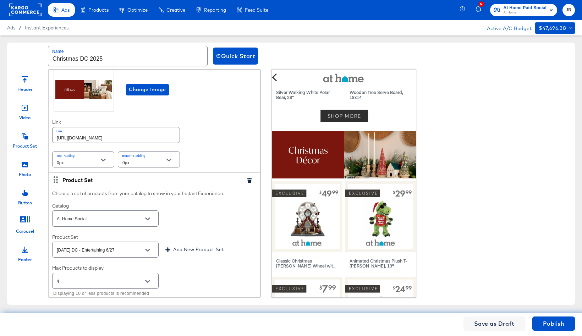
scroll to position [2935, 0]
click at [127, 246] on input "Halloween DC - Entertaining 6/27" at bounding box center [99, 250] width 89 height 8
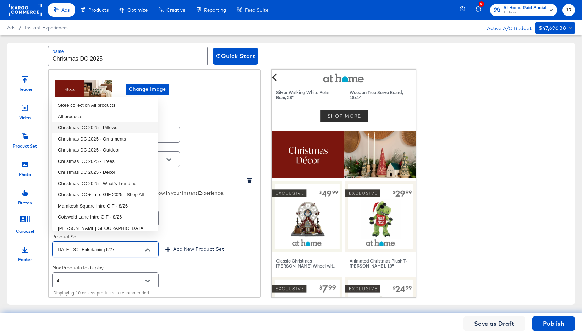
drag, startPoint x: 122, startPoint y: 127, endPoint x: 130, endPoint y: 140, distance: 15.3
click at [122, 126] on li "Christmas DC 2025 - Pillows" at bounding box center [105, 127] width 106 height 11
type input "Christmas DC 2025 - Pillows"
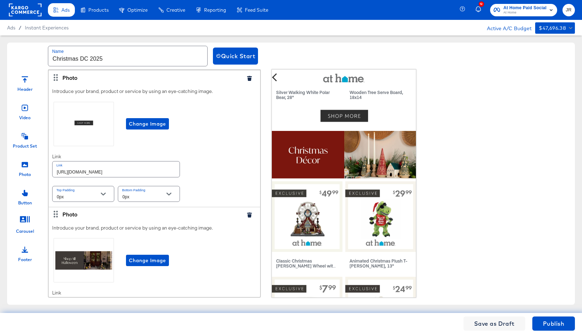
scroll to position [3380, 0]
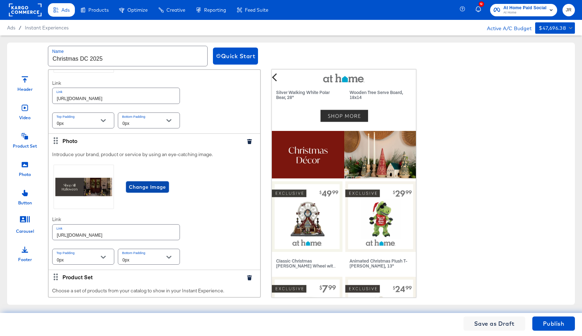
click at [155, 183] on span "Change Image" at bounding box center [147, 187] width 37 height 9
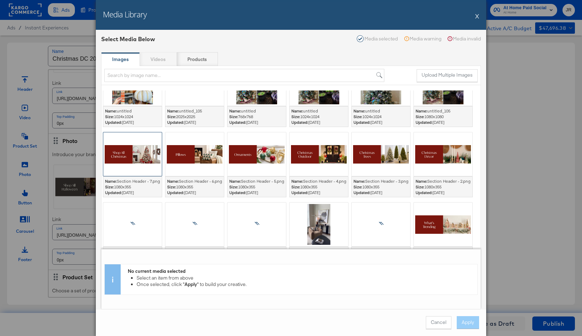
scroll to position [171, 0]
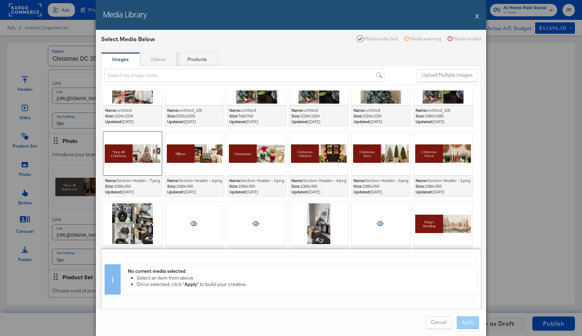
click at [130, 152] on div at bounding box center [132, 154] width 59 height 44
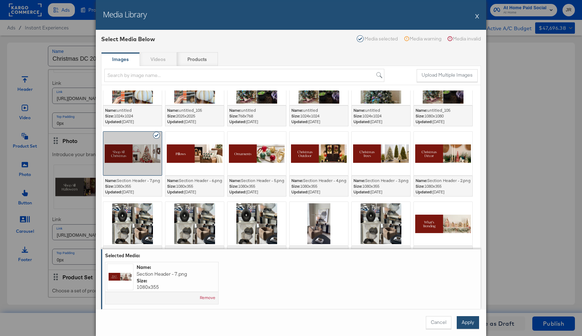
click at [465, 321] on button "Apply" at bounding box center [468, 322] width 22 height 13
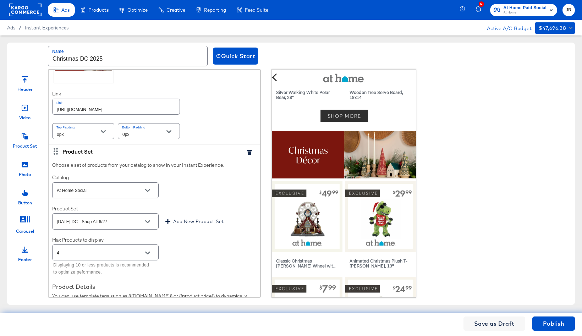
scroll to position [3507, 0]
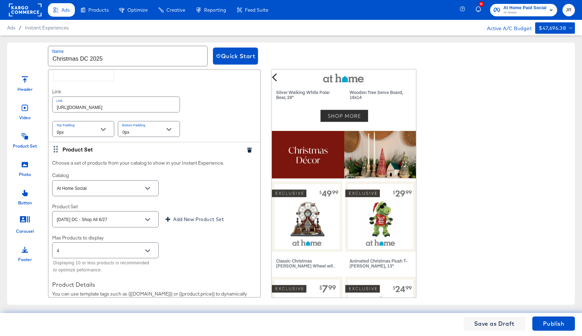
click at [131, 215] on input "Halloween DC - Shop All 6/27" at bounding box center [99, 219] width 89 height 8
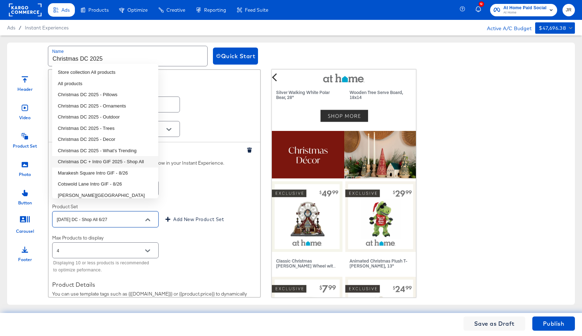
click at [131, 165] on li "Christmas DC + Intro GIF 2025 - Shop All" at bounding box center [105, 161] width 106 height 11
type input "Christmas DC + Intro GIF 2025 - Shop All"
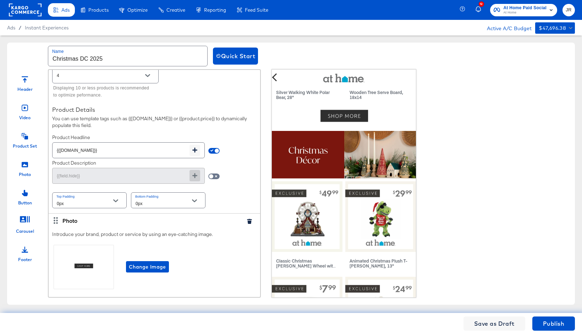
scroll to position [3744, 0]
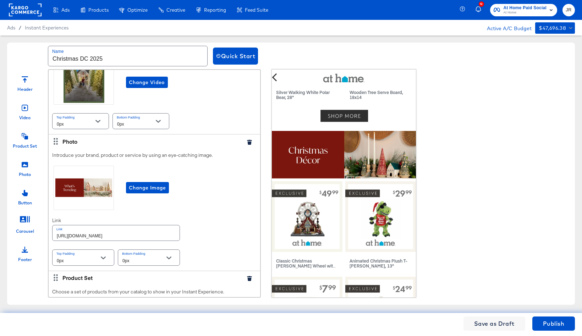
scroll to position [145, 0]
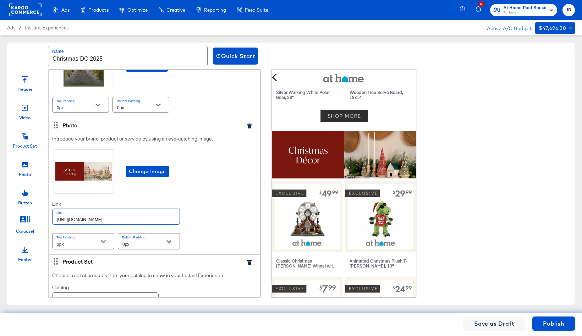
drag, startPoint x: 162, startPoint y: 223, endPoint x: 170, endPoint y: 228, distance: 9.7
click at [170, 224] on input "[URL][DOMAIN_NAME]" at bounding box center [116, 216] width 127 height 15
paste input "[DEMOGRAPHIC_DATA]"
type input "[URL][DOMAIN_NAME]"
click at [224, 211] on div "Introduce your brand, product or service by using an eye-catching image. Change…" at bounding box center [155, 193] width 212 height 122
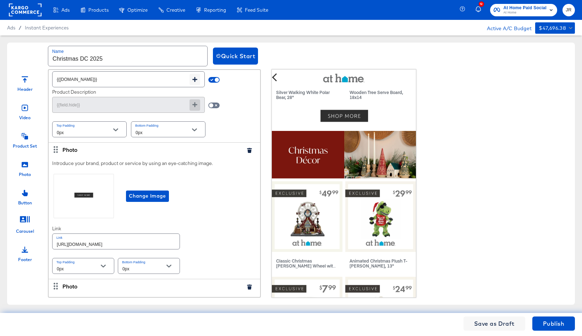
scroll to position [526, 0]
drag, startPoint x: 164, startPoint y: 246, endPoint x: 43, endPoint y: 241, distance: 120.4
click at [43, 241] on div "Header Video Product Set Photo Button Carousel Footer Header Upload a logo for …" at bounding box center [291, 183] width 568 height 229
paste input "[DEMOGRAPHIC_DATA]"
type input "[URL][DOMAIN_NAME]"
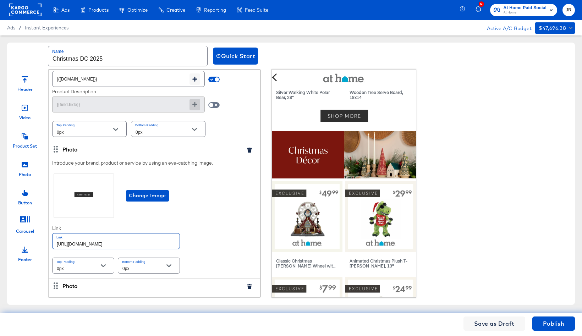
click at [219, 245] on div "Introduce your brand, product or service by using an eye-catching image. Change…" at bounding box center [155, 217] width 212 height 122
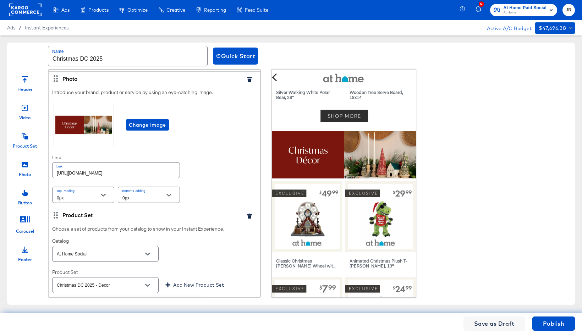
scroll to position [734, 0]
drag, startPoint x: 165, startPoint y: 171, endPoint x: 170, endPoint y: 176, distance: 6.5
click at [170, 176] on input "[URL][DOMAIN_NAME]" at bounding box center [116, 169] width 127 height 15
paste input "christmas-indoor"
type input "[URL][DOMAIN_NAME]"
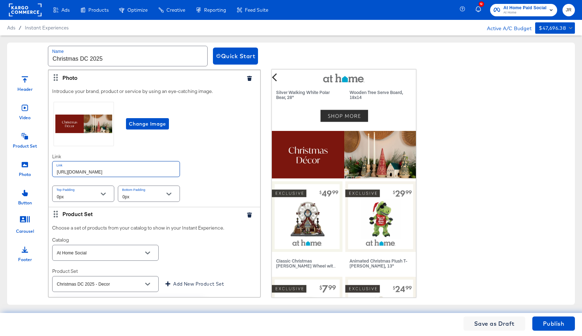
click at [228, 181] on div "Introduce your brand, product or service by using an eye-catching image. Change…" at bounding box center [155, 145] width 212 height 122
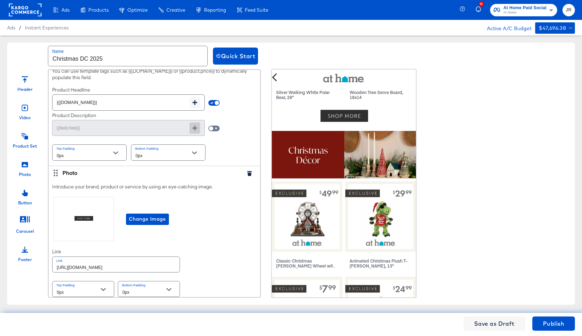
scroll to position [1048, 0]
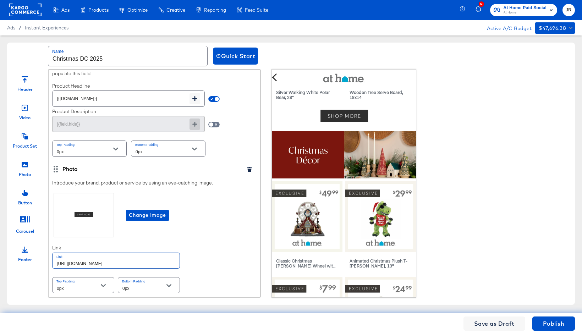
drag, startPoint x: 159, startPoint y: 268, endPoint x: 53, endPoint y: 262, distance: 106.0
click at [53, 262] on input "[URL][DOMAIN_NAME]" at bounding box center [116, 260] width 127 height 15
paste input "christmas-indoor"
type input "[URL][DOMAIN_NAME]"
drag, startPoint x: 225, startPoint y: 254, endPoint x: 221, endPoint y: 255, distance: 4.6
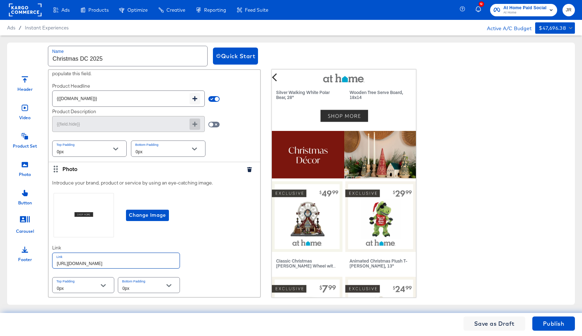
click at [225, 255] on div "Introduce your brand, product or service by using an eye-catching image. Change…" at bounding box center [155, 237] width 212 height 122
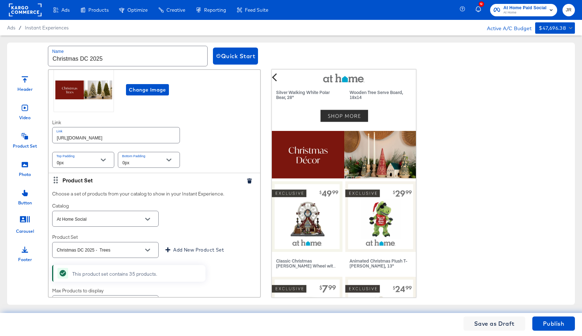
scroll to position [1308, 0]
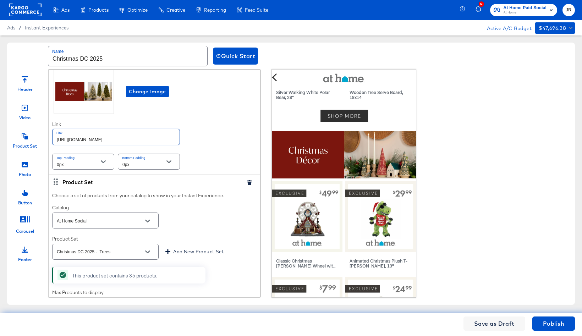
drag, startPoint x: 171, startPoint y: 143, endPoint x: 51, endPoint y: 142, distance: 120.0
click at [50, 141] on div "Introduce your brand, product or service by using an eye-catching image. Change…" at bounding box center [155, 113] width 212 height 122
paste input "christmas-trees/?"
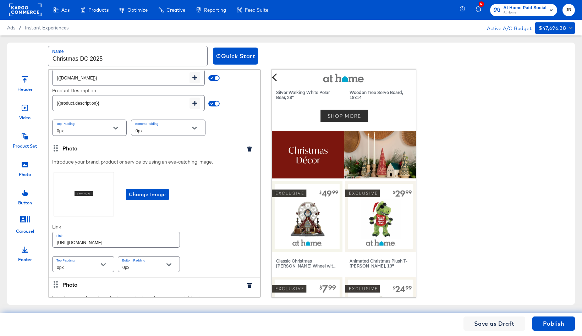
scroll to position [1629, 0]
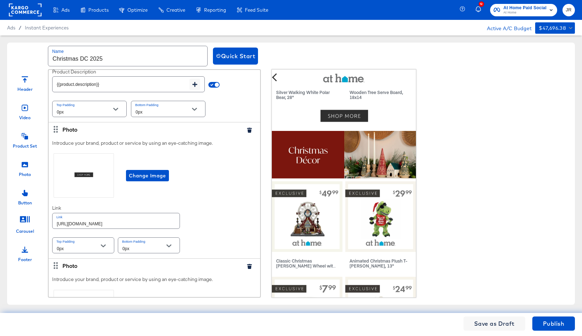
type input "[URL][DOMAIN_NAME]"
drag, startPoint x: 170, startPoint y: 222, endPoint x: 53, endPoint y: 221, distance: 116.8
click at [53, 221] on input "[URL][DOMAIN_NAME]" at bounding box center [116, 220] width 127 height 15
paste input "christmas-trees/?"
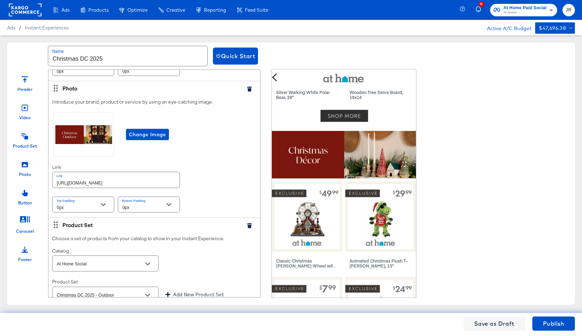
scroll to position [1810, 0]
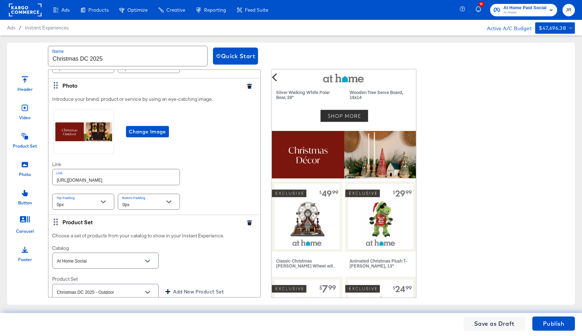
type input "[URL][DOMAIN_NAME]"
drag, startPoint x: 155, startPoint y: 177, endPoint x: 62, endPoint y: 175, distance: 93.0
click at [62, 175] on input "[URL][DOMAIN_NAME]" at bounding box center [116, 176] width 127 height 15
paste input "christmas-outdoor-decor"
type input "[URL][DOMAIN_NAME]"
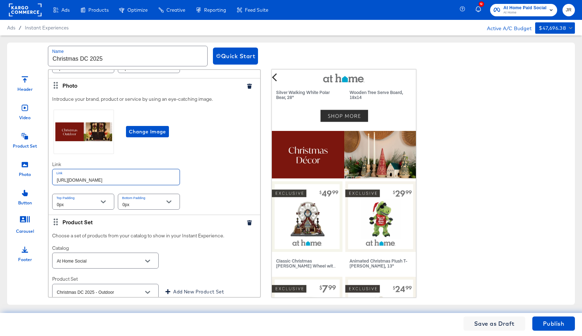
click at [208, 181] on div "Introduce your brand, product or service by using an eye-catching image. Change…" at bounding box center [155, 153] width 212 height 122
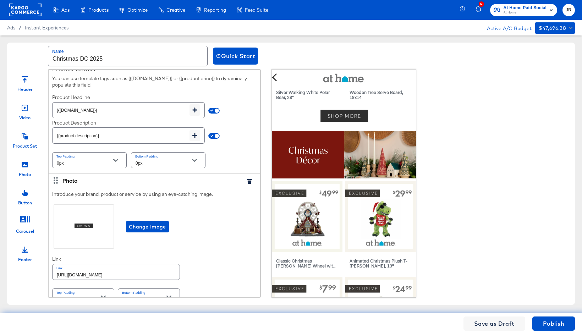
scroll to position [2164, 0]
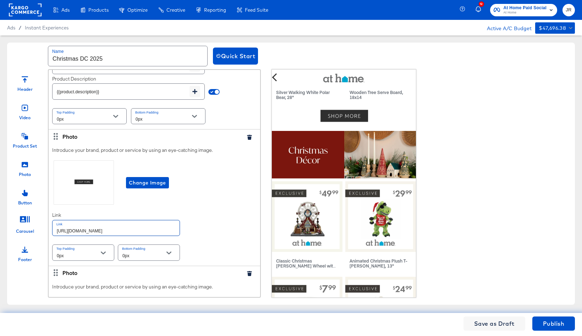
drag, startPoint x: 164, startPoint y: 226, endPoint x: 56, endPoint y: 222, distance: 108.0
click at [56, 222] on input "[URL][DOMAIN_NAME]" at bounding box center [116, 227] width 127 height 15
paste input "christmas-outdoor-decor"
type input "[URL][DOMAIN_NAME]"
click at [215, 214] on div "Introduce your brand, product or service by using an eye-catching image. Change…" at bounding box center [155, 204] width 212 height 122
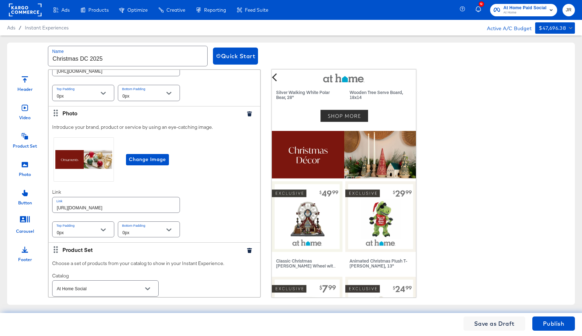
scroll to position [2324, 0]
click at [161, 200] on input "[URL][DOMAIN_NAME]" at bounding box center [116, 204] width 127 height 15
paste input "christmas-ornament"
type input "[URL][DOMAIN_NAME]"
click at [228, 205] on div "Introduce your brand, product or service by using an eye-catching image. Change…" at bounding box center [155, 181] width 212 height 122
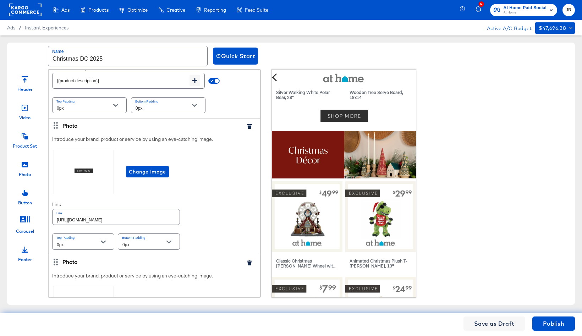
scroll to position [2720, 0]
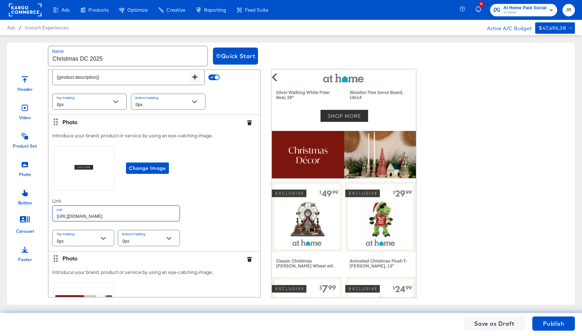
drag, startPoint x: 137, startPoint y: 210, endPoint x: 54, endPoint y: 208, distance: 83.8
click at [54, 208] on input "[URL][DOMAIN_NAME]" at bounding box center [116, 213] width 127 height 15
paste input "christmas-ornament"
type input "[URL][DOMAIN_NAME]"
click at [218, 207] on div "Introduce your brand, product or service by using an eye-catching image. Change…" at bounding box center [155, 190] width 212 height 122
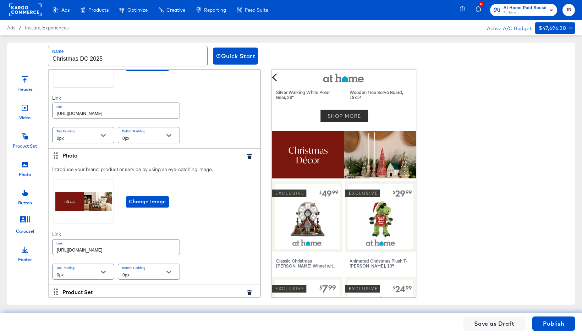
scroll to position [2861, 0]
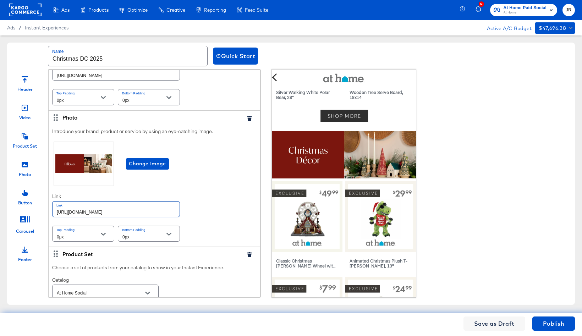
drag, startPoint x: 115, startPoint y: 204, endPoint x: 40, endPoint y: 202, distance: 75.3
click at [40, 202] on div "Header Video Product Set Photo Button Carousel Footer Header Upload a logo for …" at bounding box center [291, 183] width 568 height 229
paste input "christmas-bed-bath/?"
type input "[URL][DOMAIN_NAME]?"
click at [221, 179] on div "Change Image" at bounding box center [154, 163] width 204 height 47
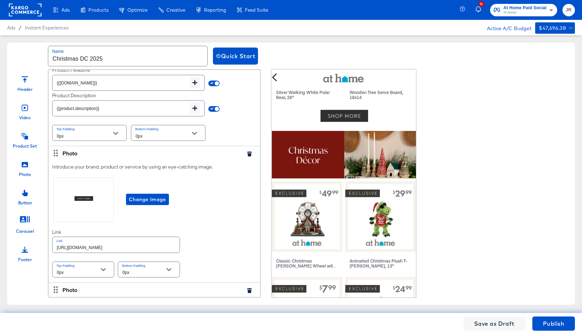
scroll to position [3232, 0]
drag, startPoint x: 175, startPoint y: 236, endPoint x: 59, endPoint y: 231, distance: 116.5
click at [59, 236] on input "[URL][DOMAIN_NAME]" at bounding box center [116, 243] width 127 height 15
paste input "christmas-bed-bath/?"
type input "[URL][DOMAIN_NAME]?"
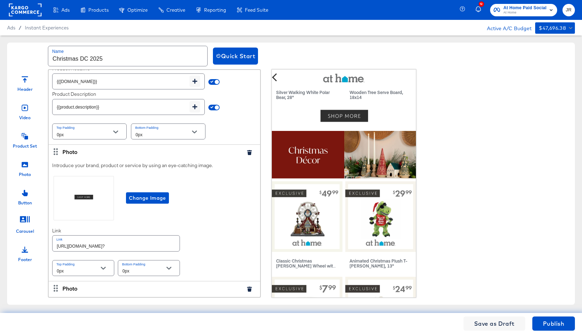
click at [217, 238] on div "Introduce your brand, product or service by using an eye-catching image. Change…" at bounding box center [155, 220] width 212 height 122
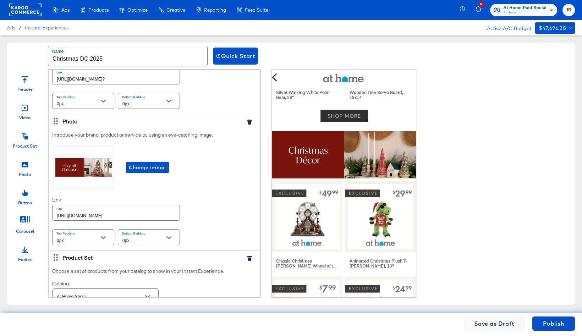
scroll to position [3400, 0]
drag, startPoint x: 138, startPoint y: 202, endPoint x: 49, endPoint y: 200, distance: 88.8
click at [49, 200] on div "Introduce your brand, product or service by using an eye-catching image. Change…" at bounding box center [155, 188] width 212 height 122
paste input "christmas-shop-all/"
type input "[URL][DOMAIN_NAME]"
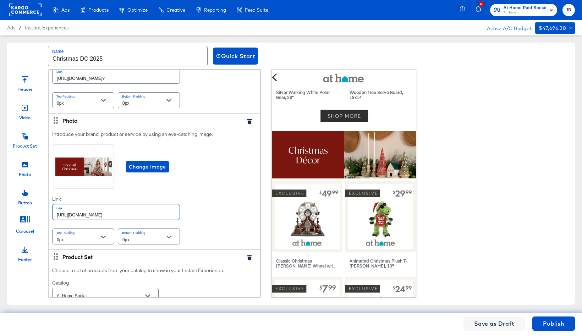
click at [225, 194] on div "Introduce your brand, product or service by using an eye-catching image. Change…" at bounding box center [155, 188] width 212 height 122
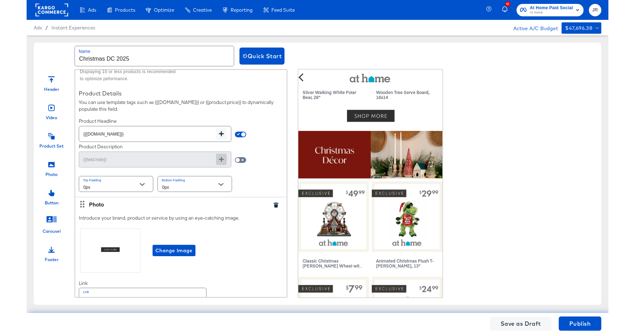
scroll to position [3744, 0]
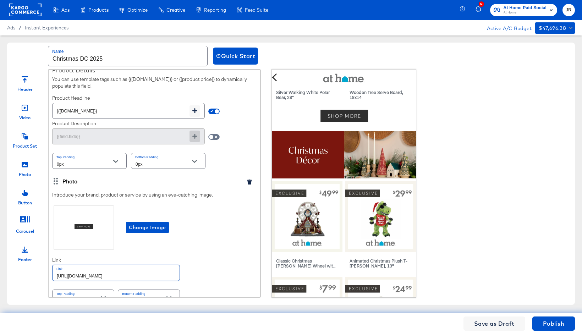
drag, startPoint x: 130, startPoint y: 266, endPoint x: 54, endPoint y: 260, distance: 75.8
click at [51, 262] on div "Introduce your brand, product or service by using an eye-catching image. Change…" at bounding box center [155, 249] width 212 height 122
paste input "christmas-shop-all/"
type input "[URL][DOMAIN_NAME]"
click at [226, 255] on div "Introduce your brand, product or service by using an eye-catching image. Change…" at bounding box center [155, 249] width 212 height 122
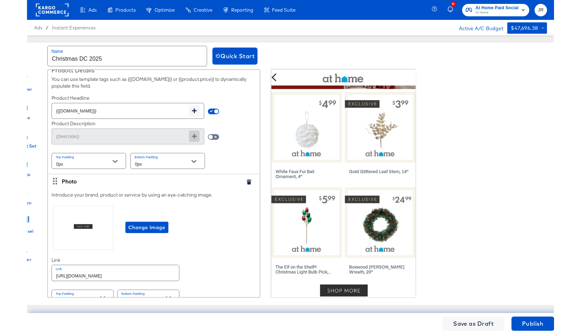
scroll to position [1889, 0]
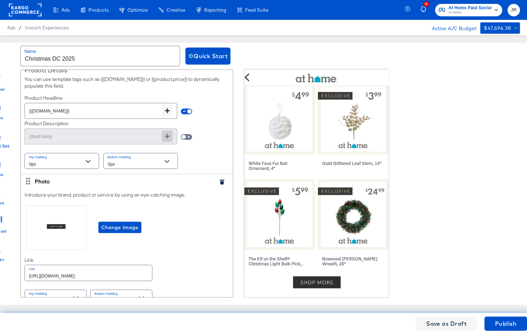
click at [525, 84] on div "Header Video Product Set Photo Button Carousel Footer Header Upload a logo for …" at bounding box center [263, 183] width 568 height 229
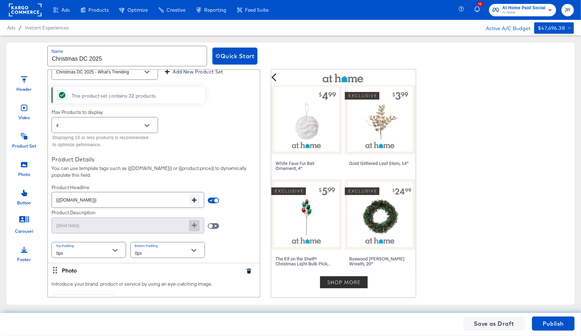
scroll to position [420, 0]
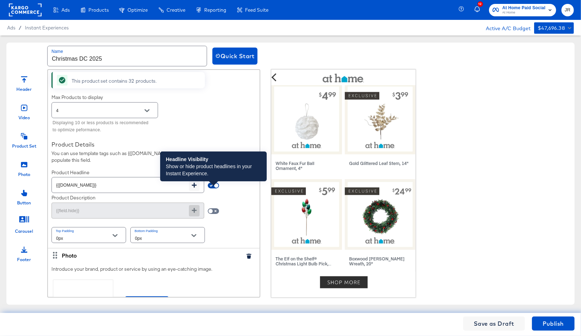
click at [214, 188] on span at bounding box center [216, 186] width 4 height 4
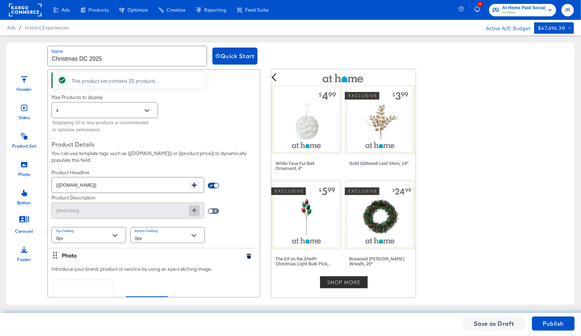
click at [215, 190] on input "checkbox" at bounding box center [216, 187] width 17 height 6
checkbox input "false"
type input "{{field.hide}}"
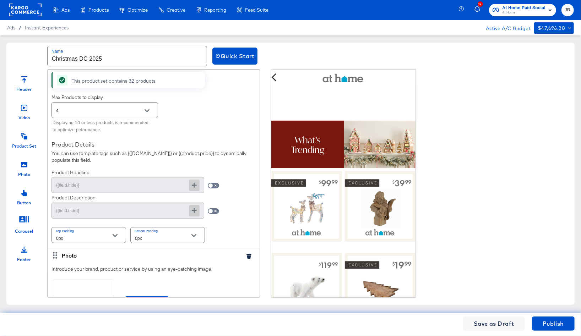
scroll to position [110, 0]
click at [214, 188] on span at bounding box center [213, 186] width 11 height 6
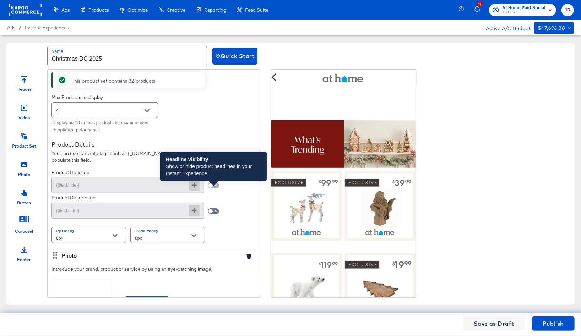
click at [215, 190] on input "checkbox" at bounding box center [210, 187] width 17 height 6
checkbox input "true"
type input "{{[DOMAIN_NAME]}}"
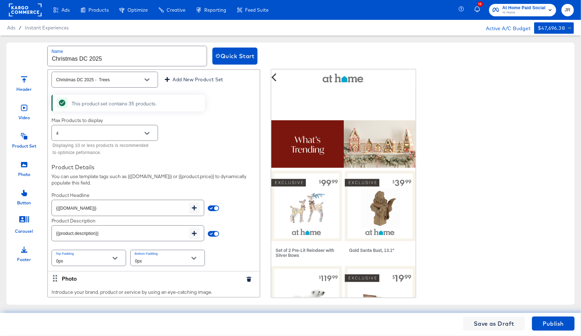
scroll to position [1483, 0]
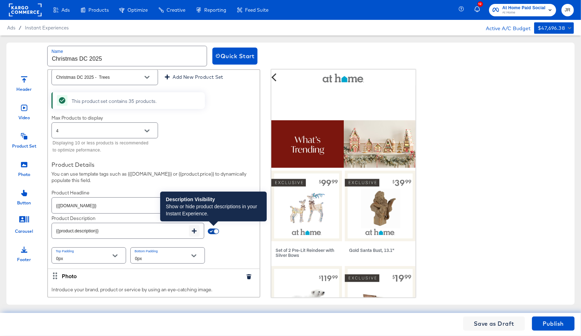
click at [215, 232] on input "checkbox" at bounding box center [216, 233] width 17 height 6
checkbox input "false"
type input "{{field.hide}}"
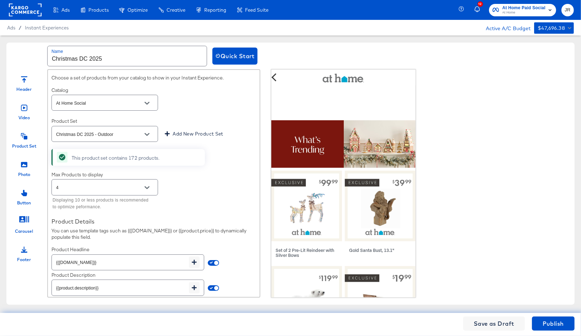
scroll to position [1982, 0]
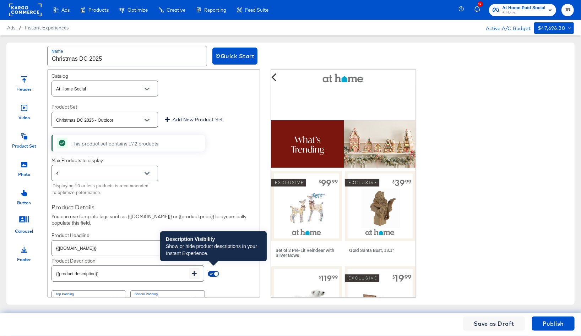
click at [217, 273] on input "checkbox" at bounding box center [216, 276] width 17 height 6
checkbox input "false"
type input "{{field.hide}}"
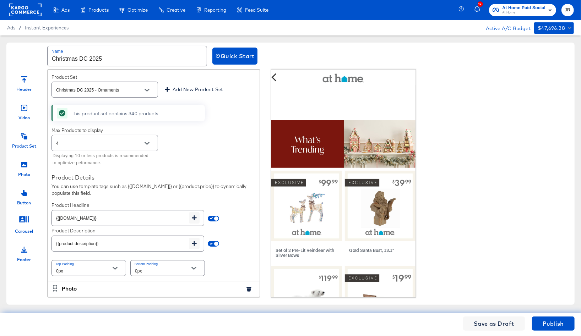
scroll to position [2557, 0]
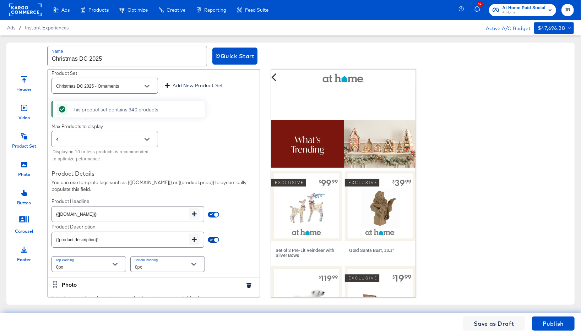
click at [213, 239] on input "checkbox" at bounding box center [216, 242] width 17 height 6
checkbox input "false"
type input "{{field.hide}}"
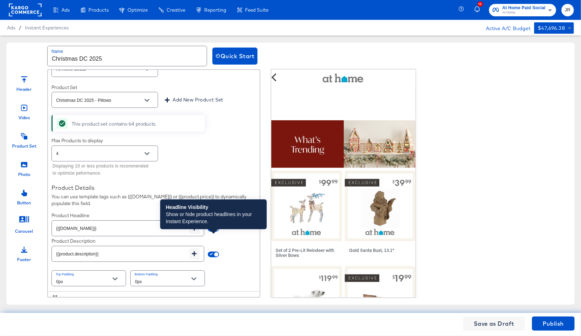
scroll to position [3097, 0]
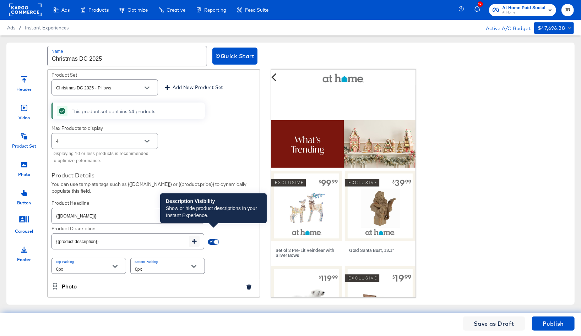
click at [216, 241] on input "checkbox" at bounding box center [216, 244] width 17 height 6
checkbox input "false"
type input "{{field.hide}}"
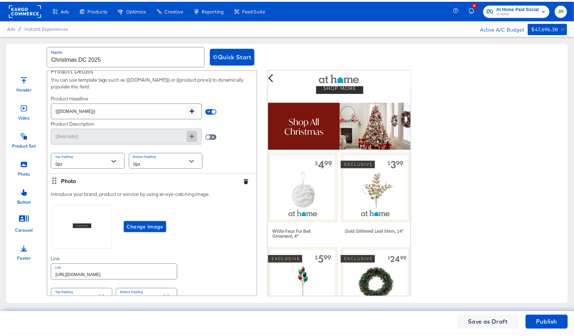
scroll to position [1787, 0]
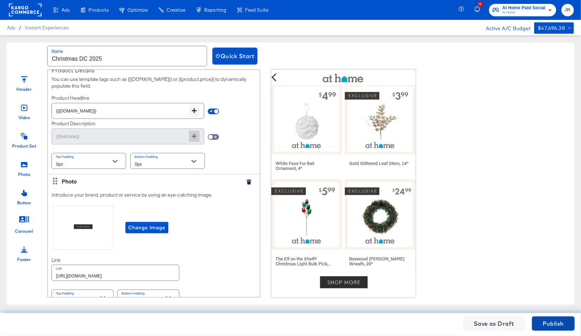
click at [555, 323] on span "Publish" at bounding box center [552, 324] width 21 height 10
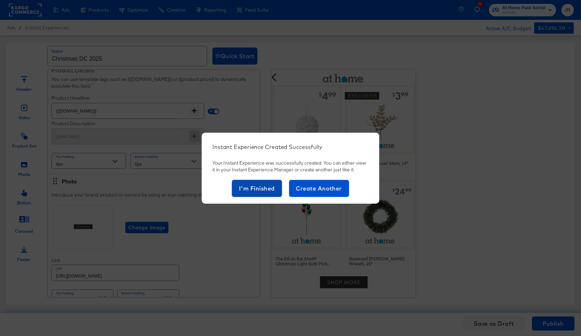
click at [269, 188] on span "I'm Finished" at bounding box center [257, 189] width 36 height 10
